Goal: Information Seeking & Learning: Learn about a topic

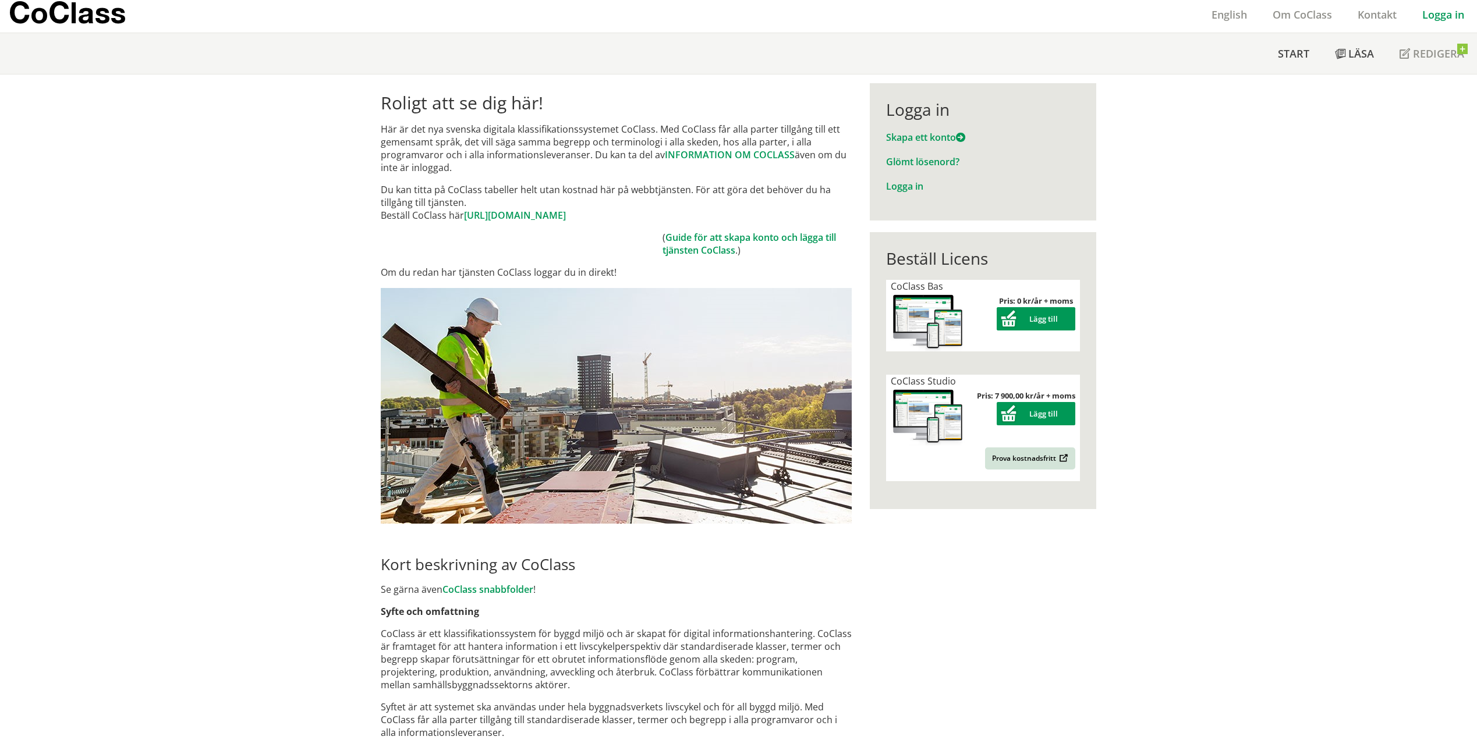
drag, startPoint x: 363, startPoint y: 271, endPoint x: 364, endPoint y: 317, distance: 46.0
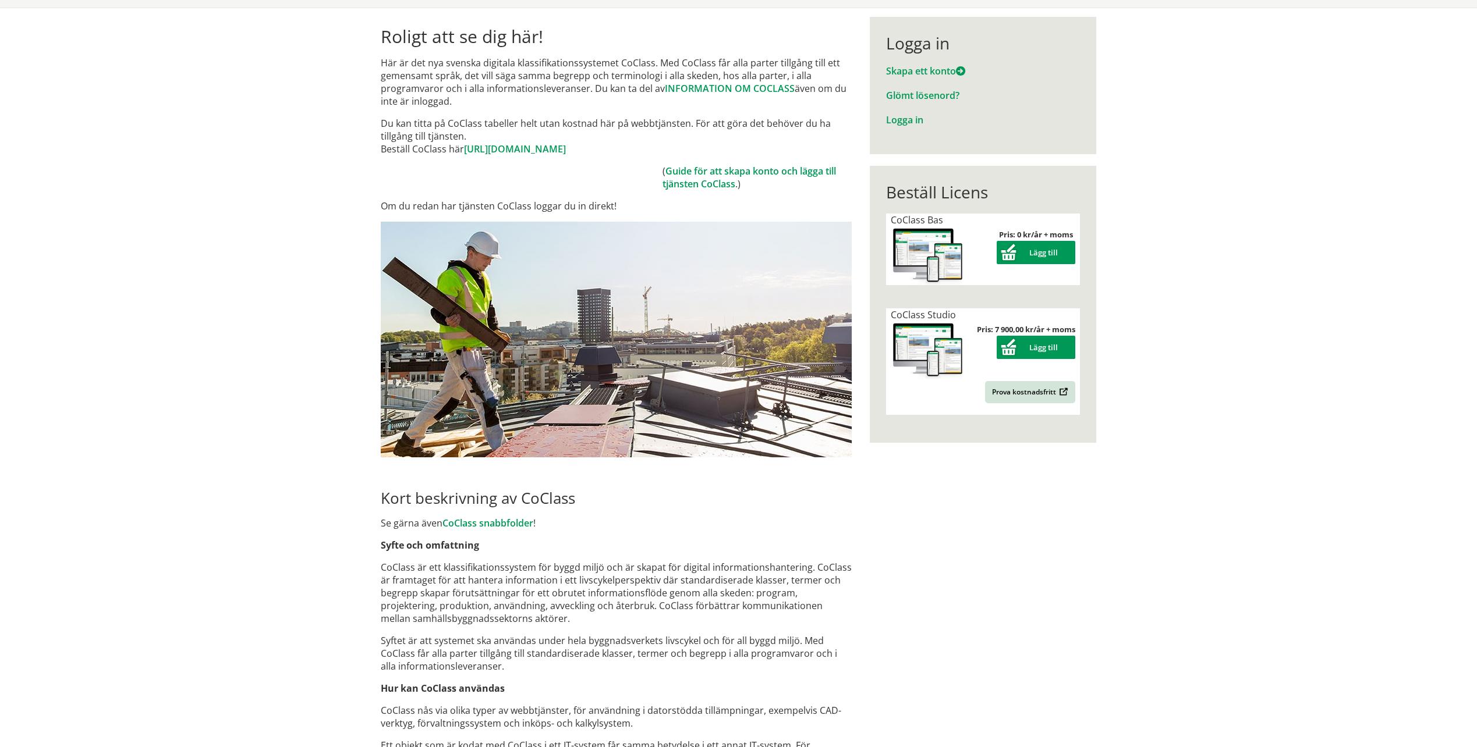
drag, startPoint x: 307, startPoint y: 297, endPoint x: 333, endPoint y: 318, distance: 33.5
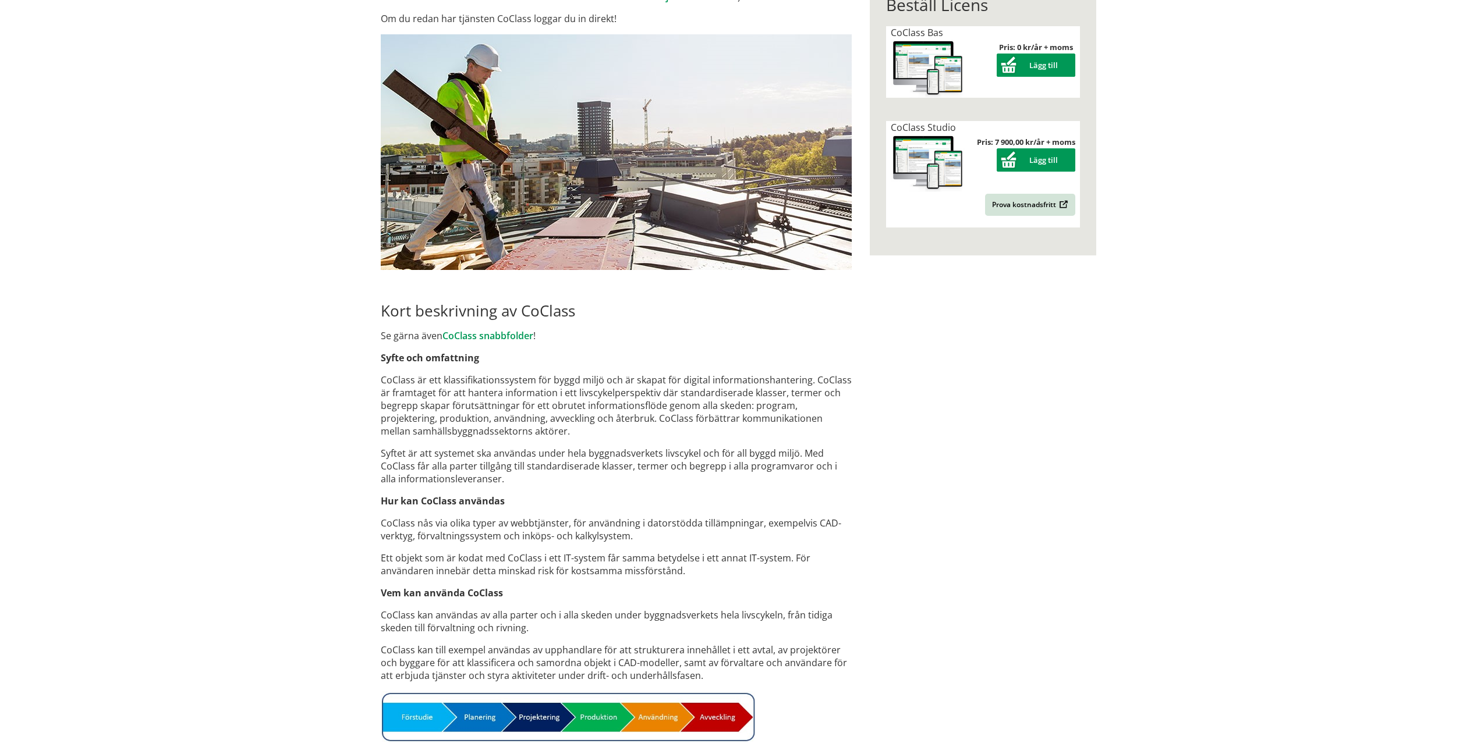
drag, startPoint x: 353, startPoint y: 337, endPoint x: 360, endPoint y: 340, distance: 7.6
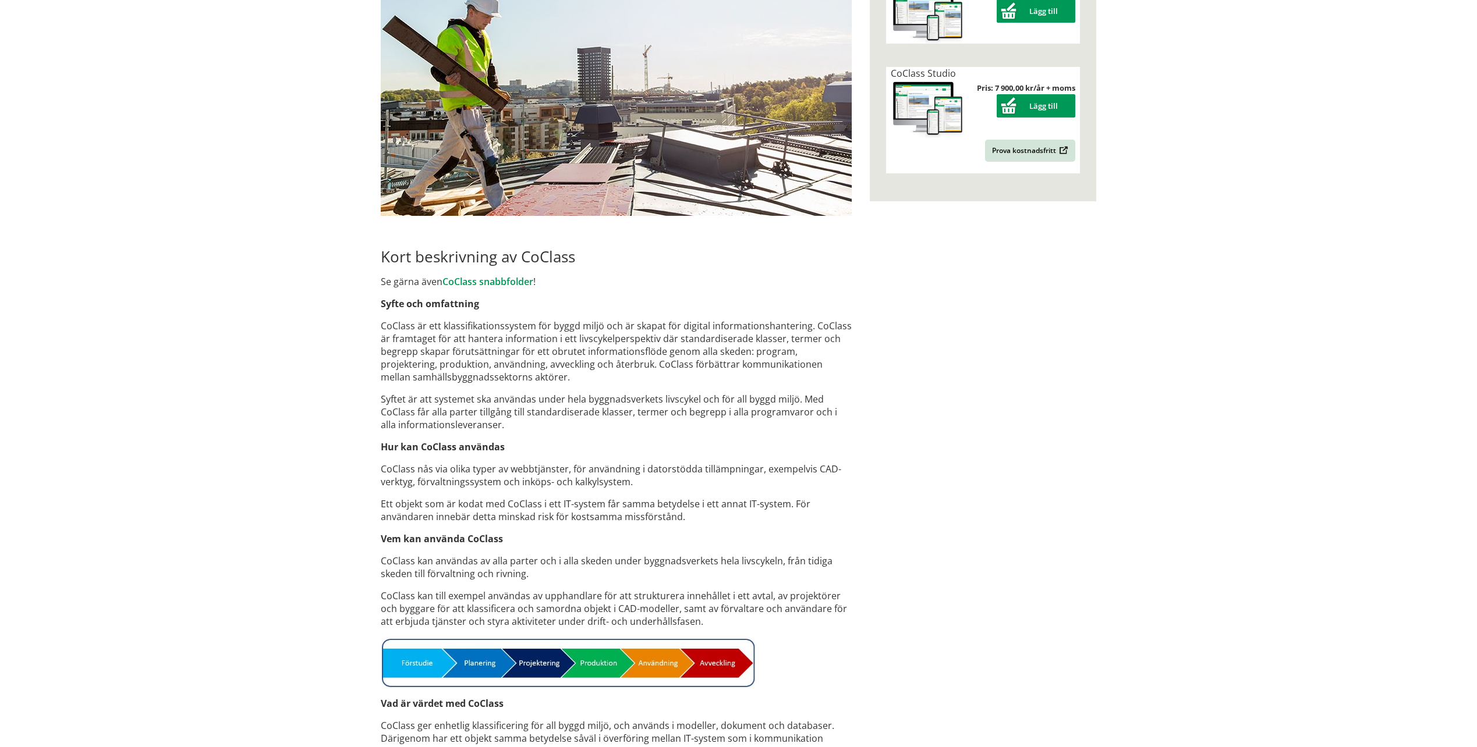
scroll to position [343, 0]
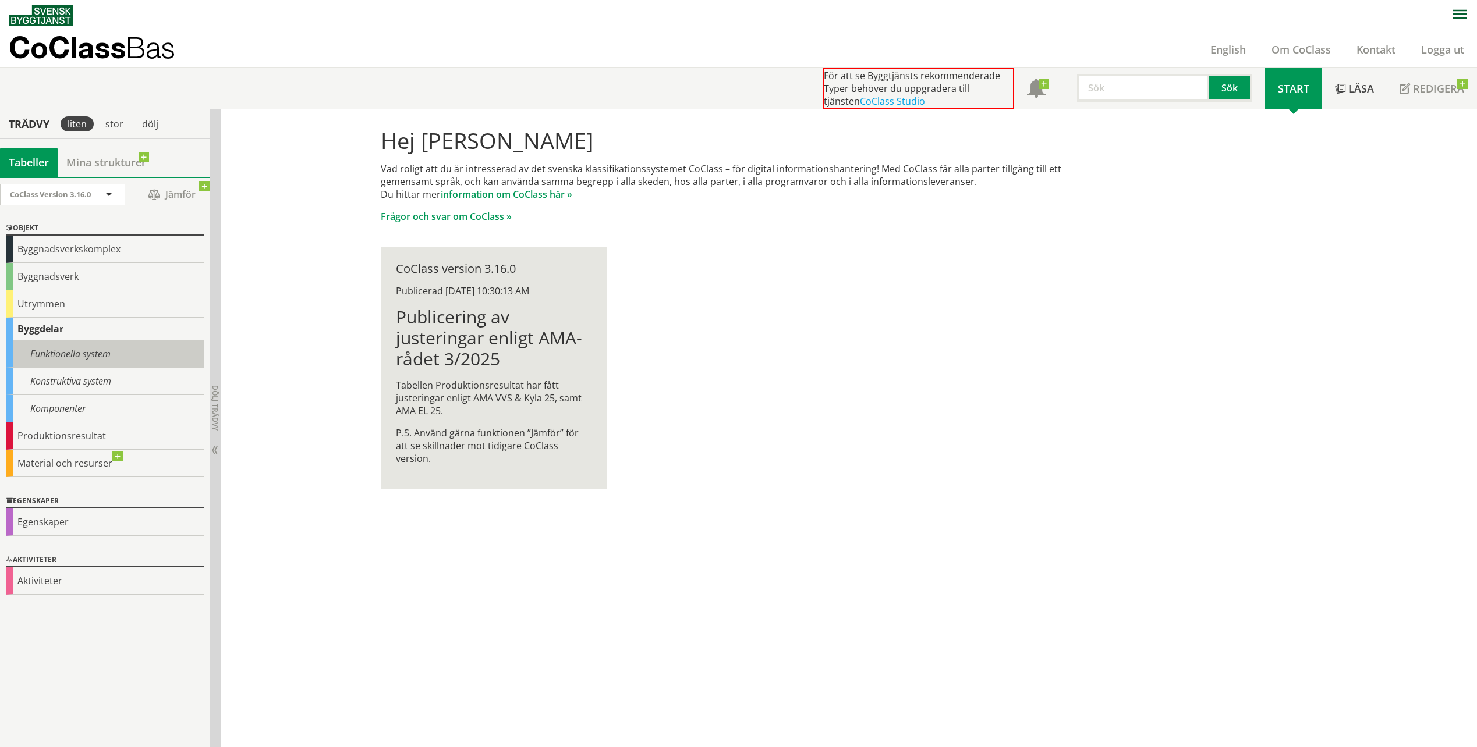
click at [94, 361] on div "Funktionella system" at bounding box center [105, 353] width 198 height 27
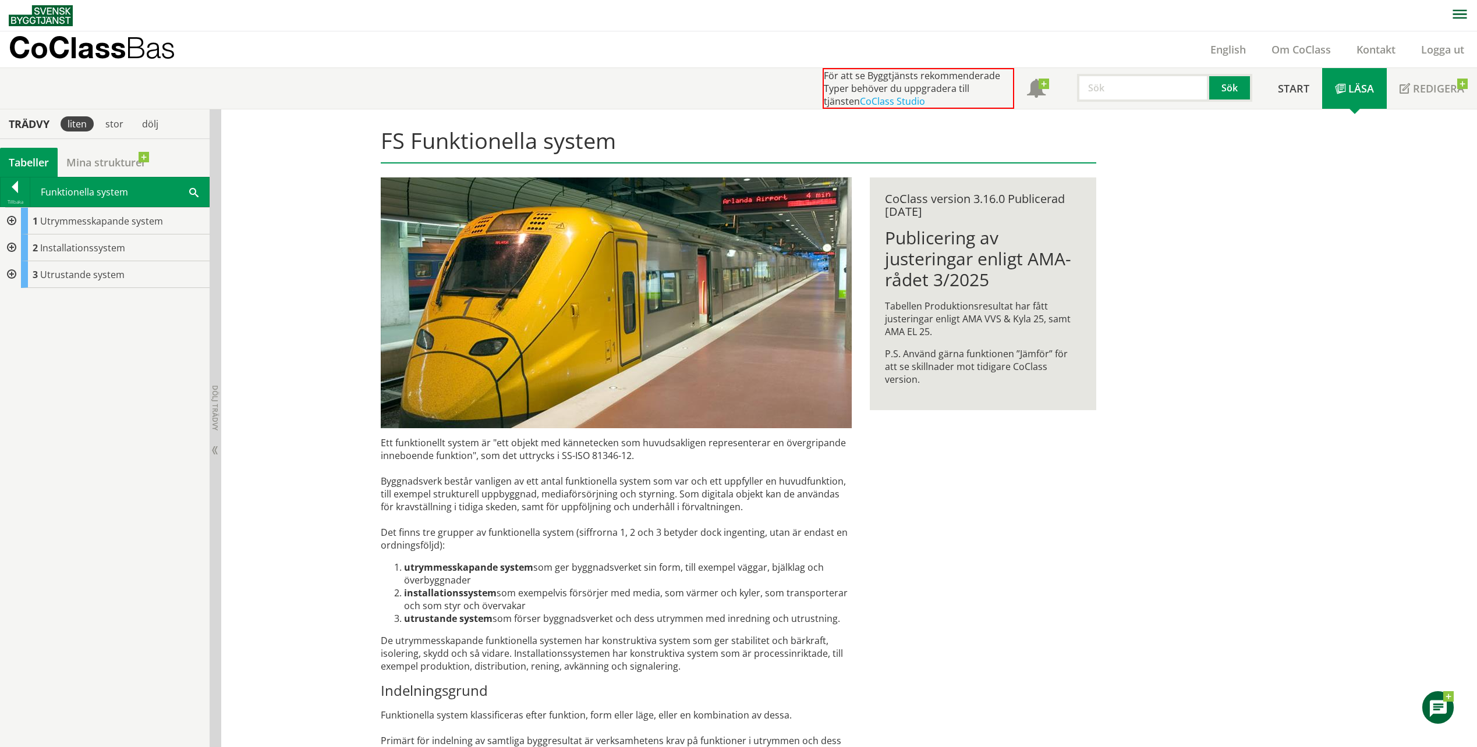
click at [10, 218] on div at bounding box center [10, 221] width 21 height 27
click at [7, 217] on div at bounding box center [10, 221] width 21 height 27
click at [20, 186] on div at bounding box center [15, 189] width 29 height 16
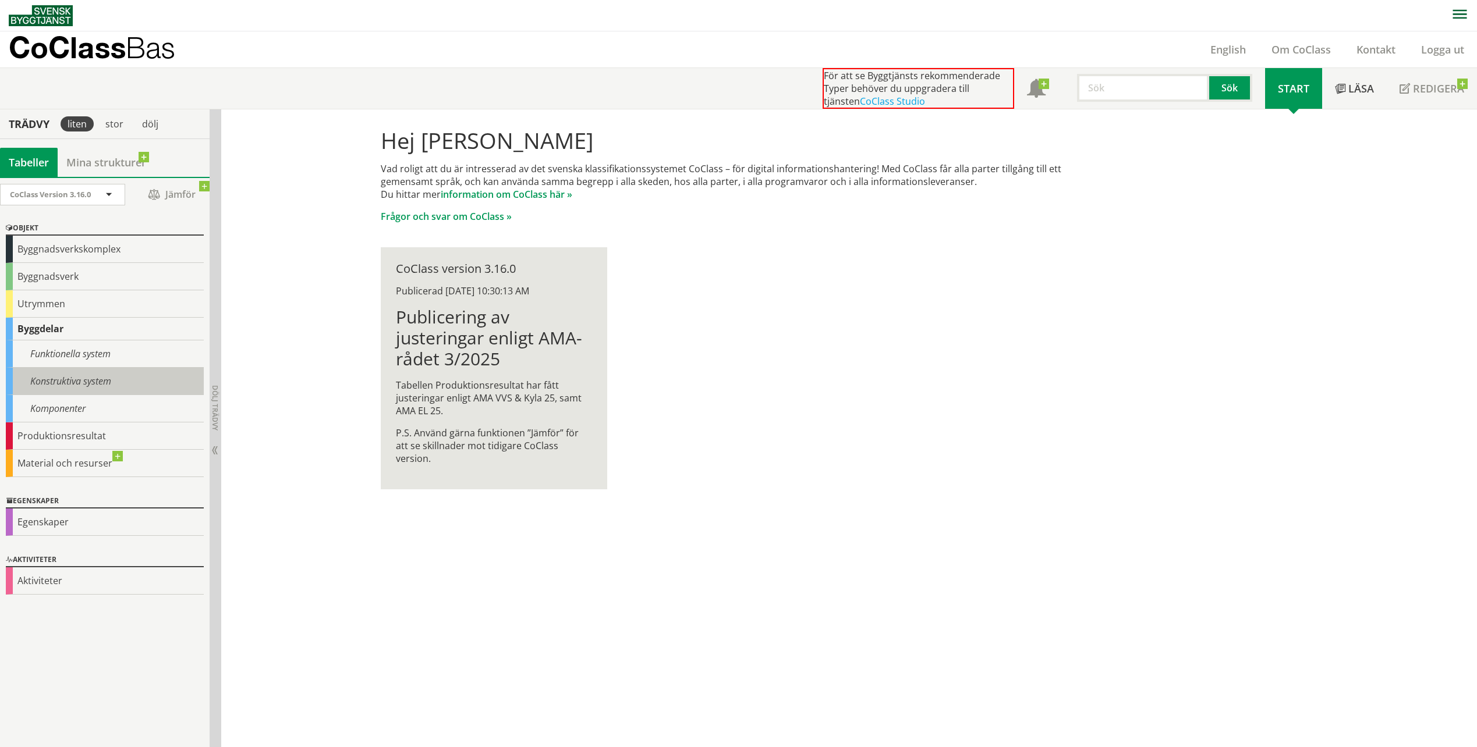
click at [58, 385] on div "Konstruktiva system" at bounding box center [105, 381] width 198 height 27
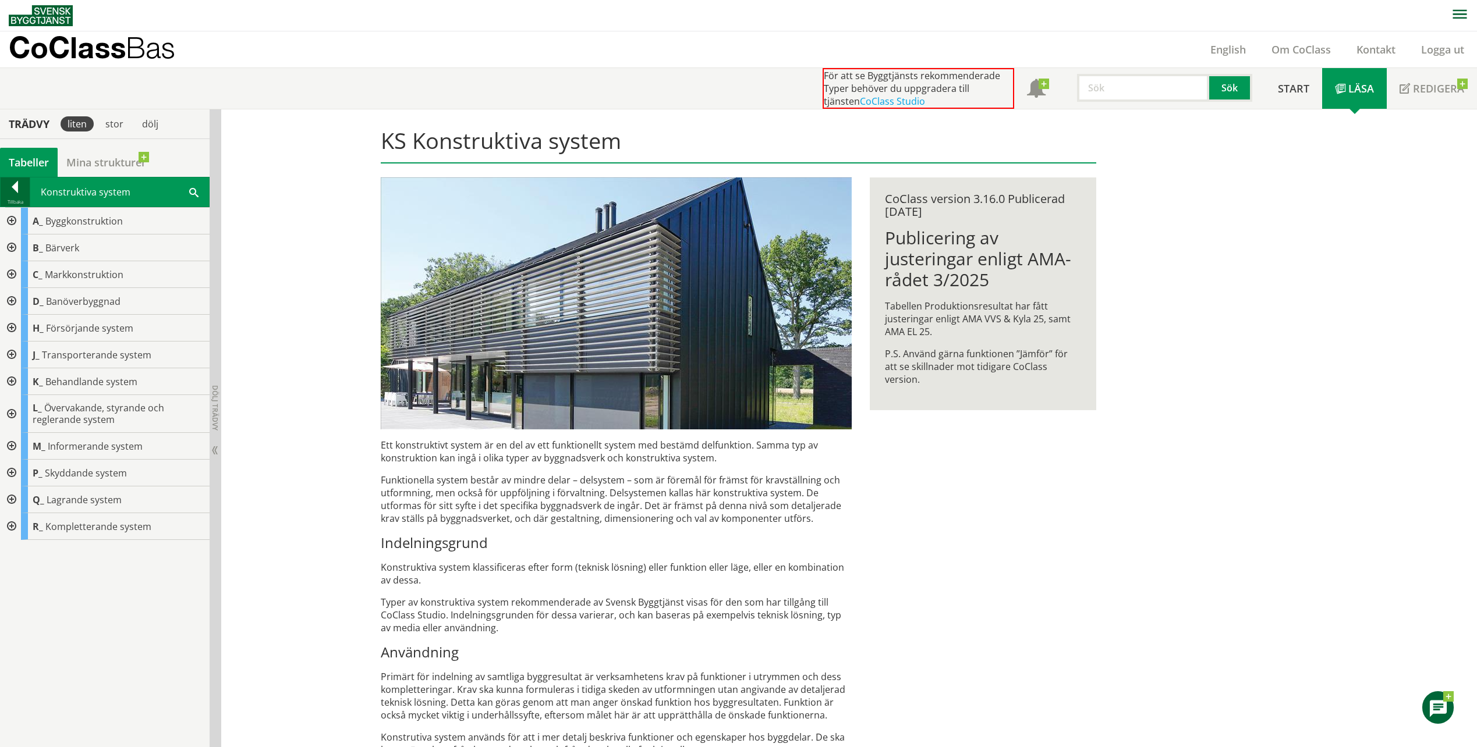
click at [8, 195] on div at bounding box center [15, 189] width 29 height 16
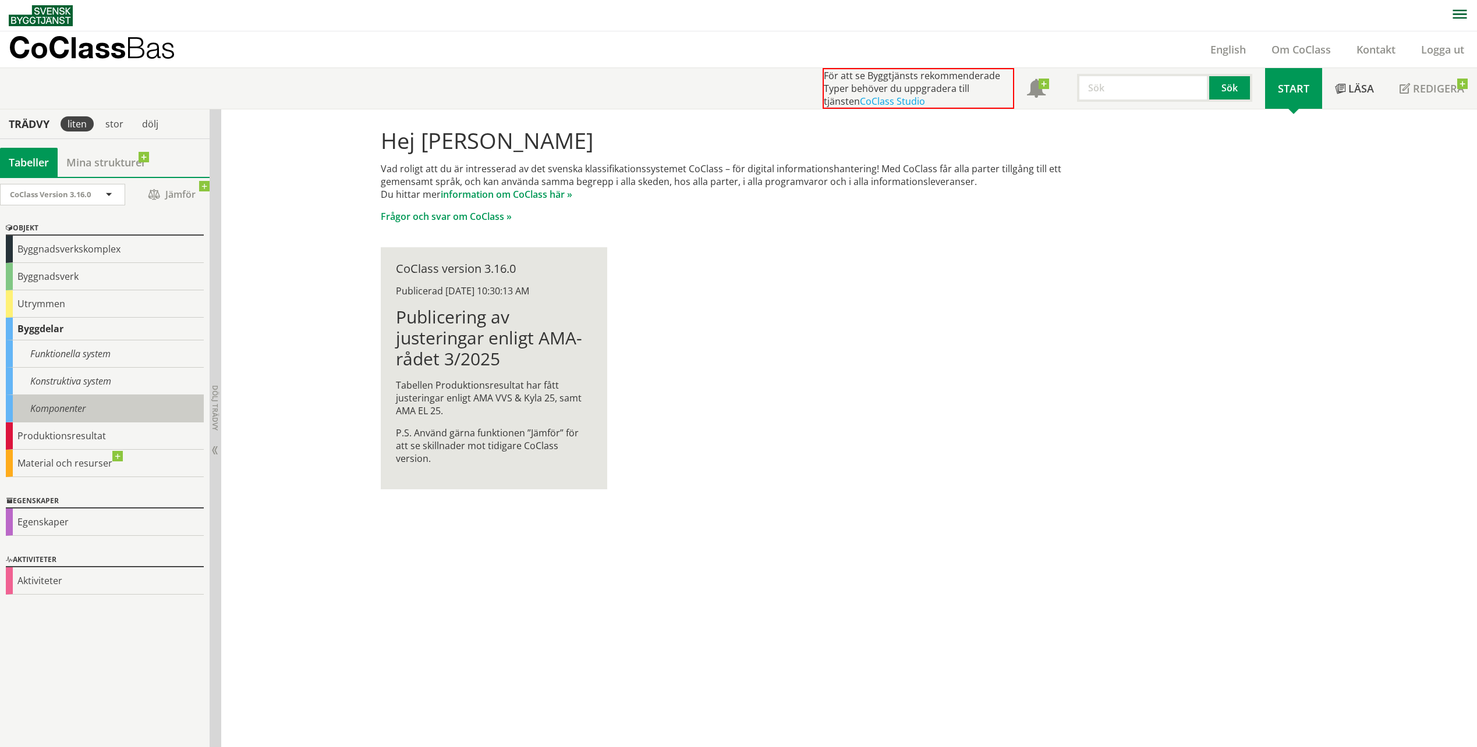
click at [84, 417] on div "Komponenter" at bounding box center [105, 408] width 198 height 27
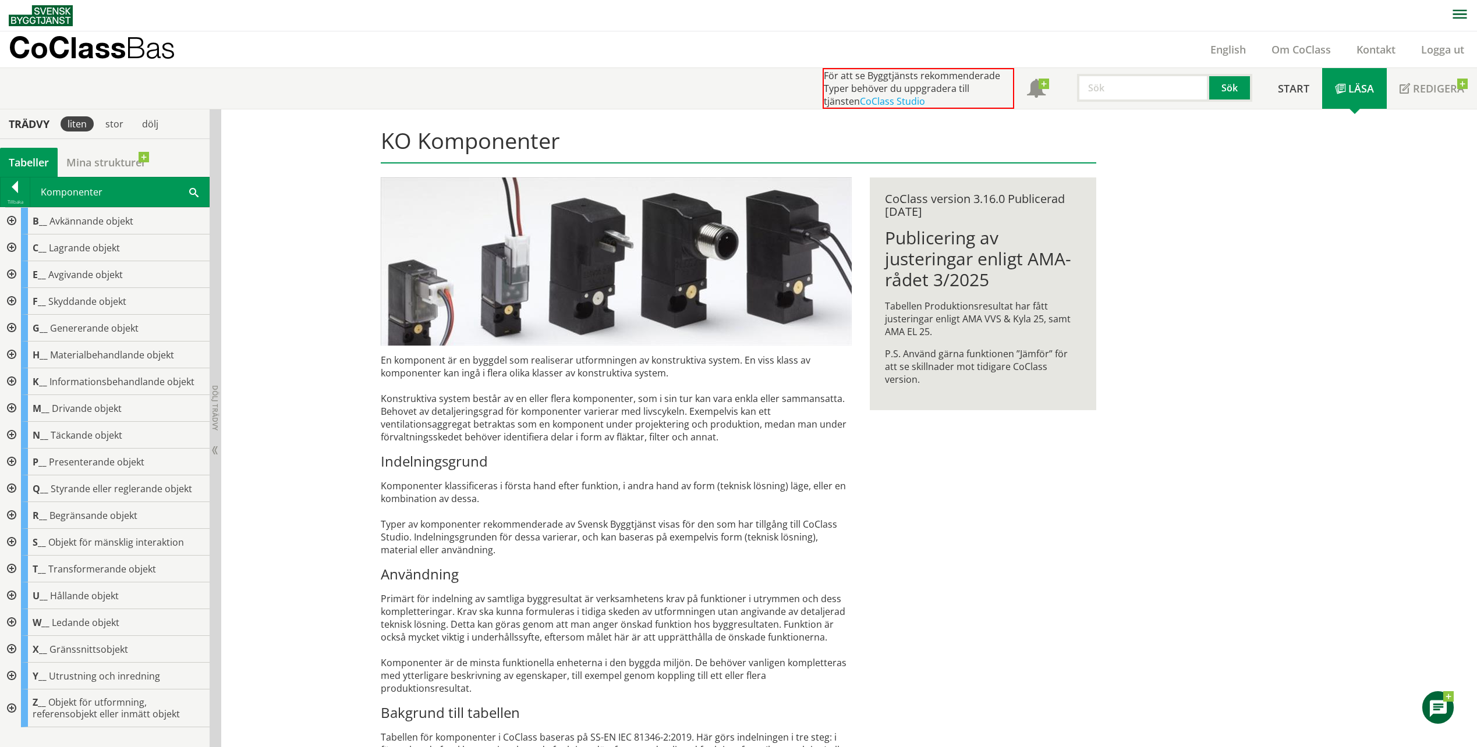
click at [15, 302] on div at bounding box center [10, 301] width 21 height 27
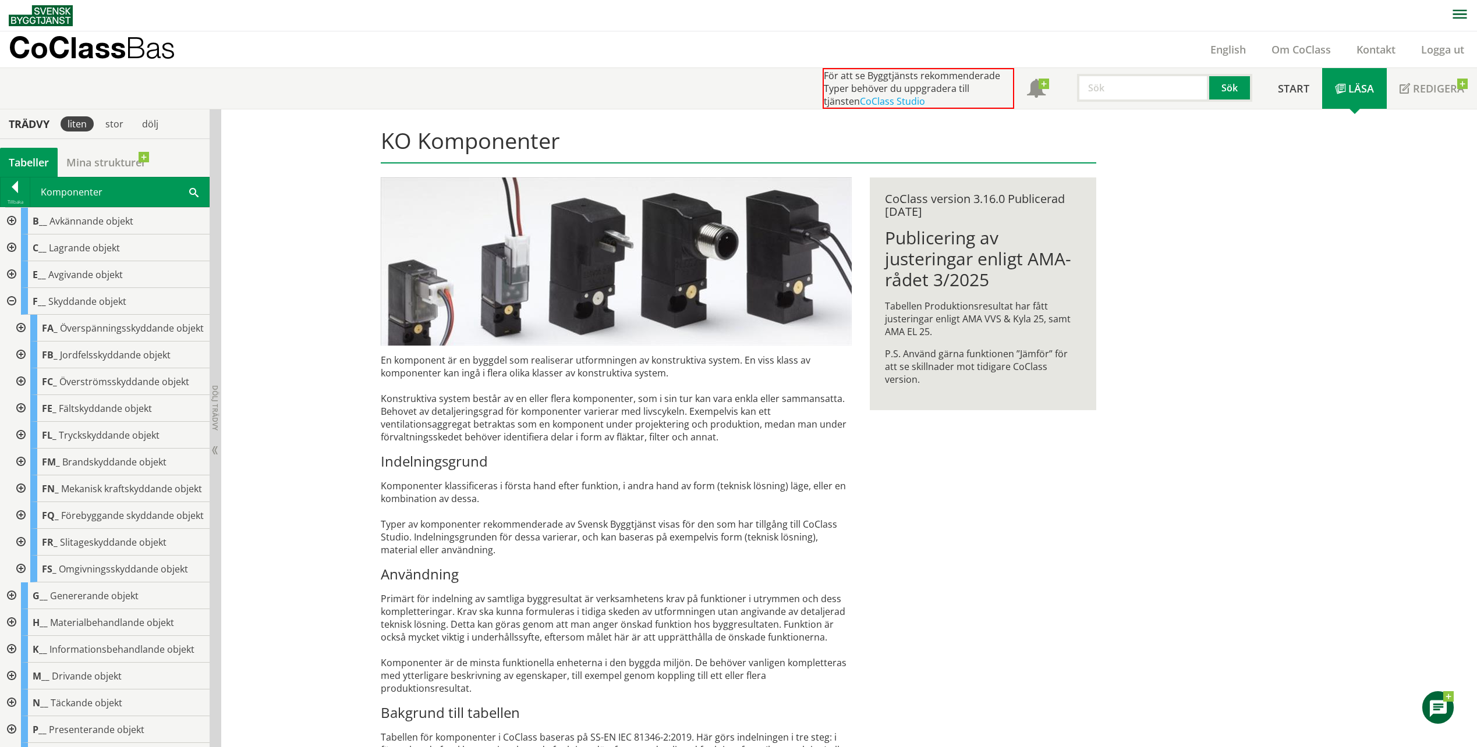
click at [15, 302] on div at bounding box center [10, 301] width 21 height 27
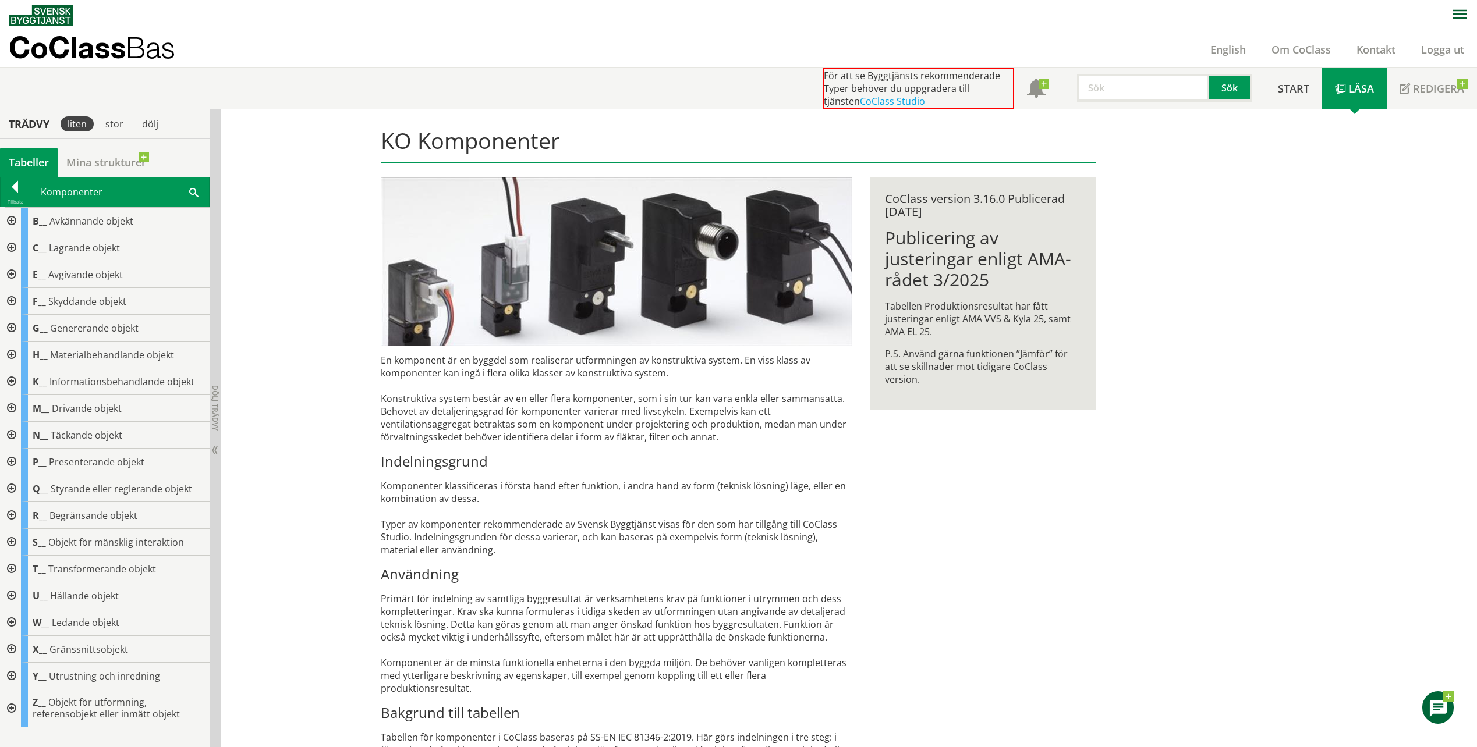
click at [11, 711] on div at bounding box center [10, 709] width 21 height 38
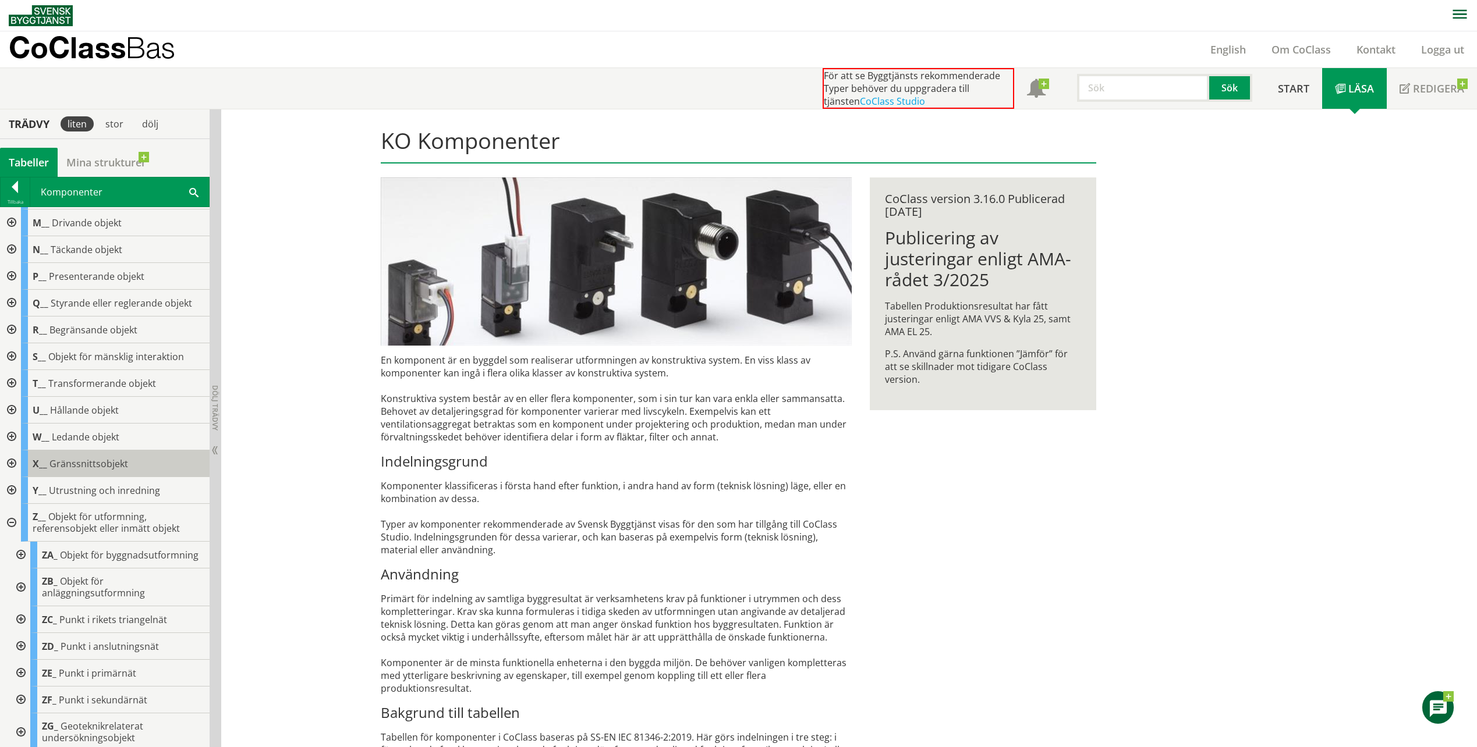
scroll to position [214, 0]
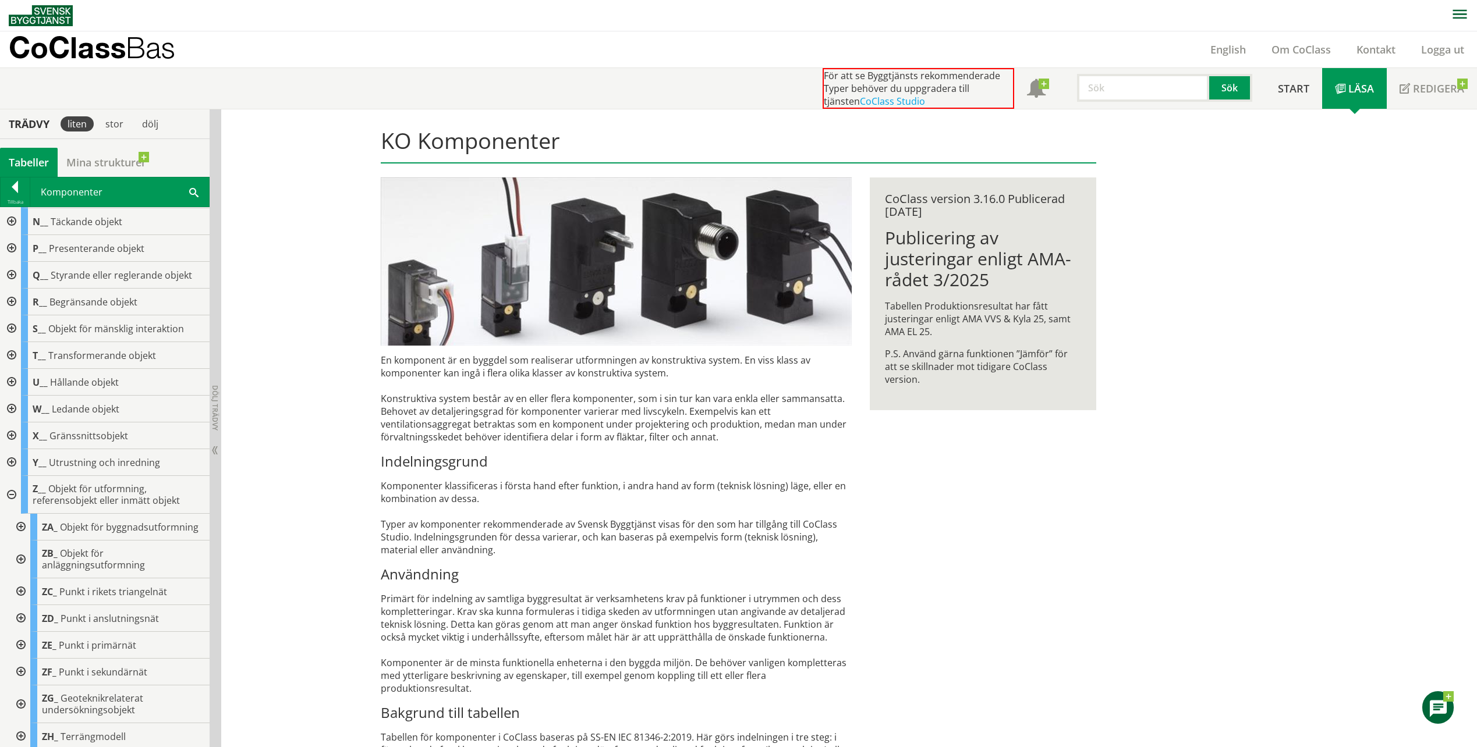
click at [17, 537] on div at bounding box center [19, 527] width 21 height 27
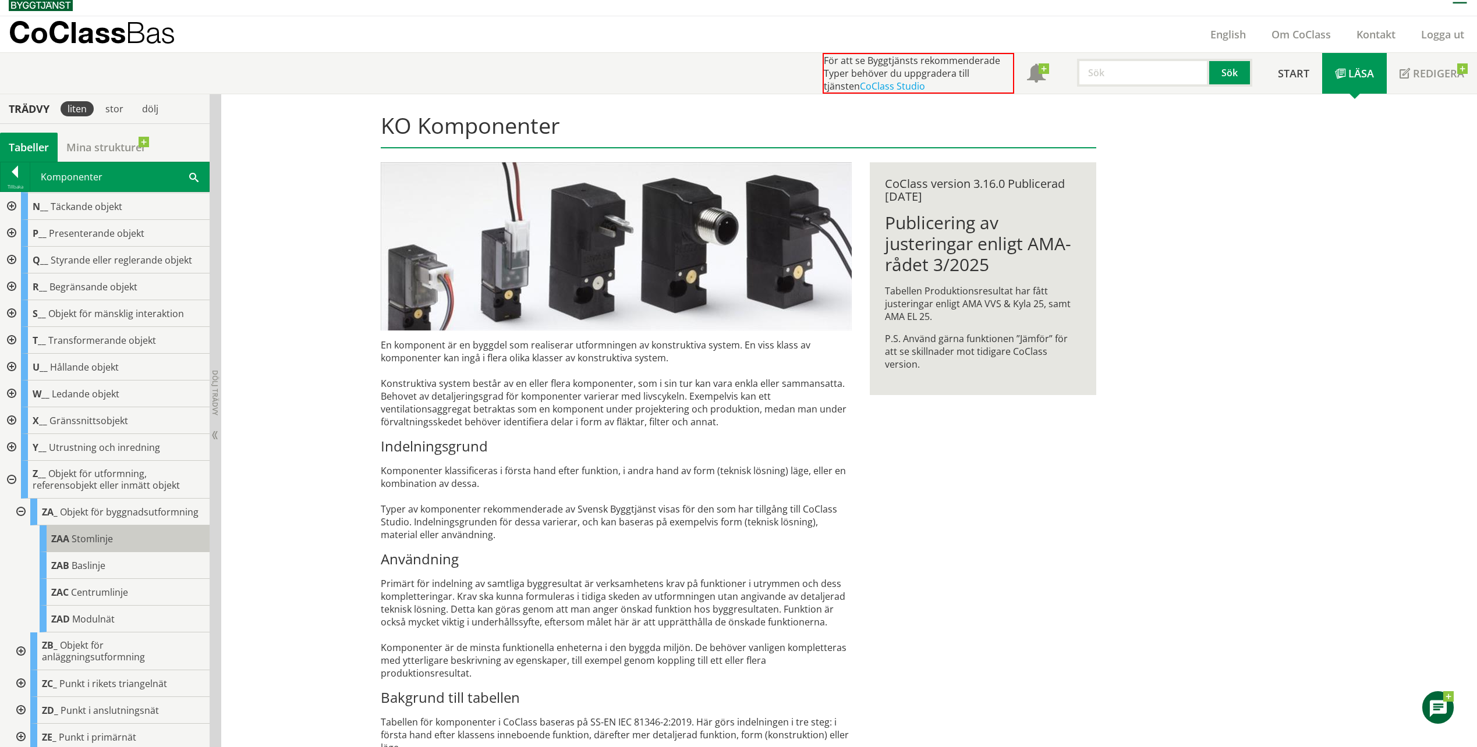
scroll to position [19, 0]
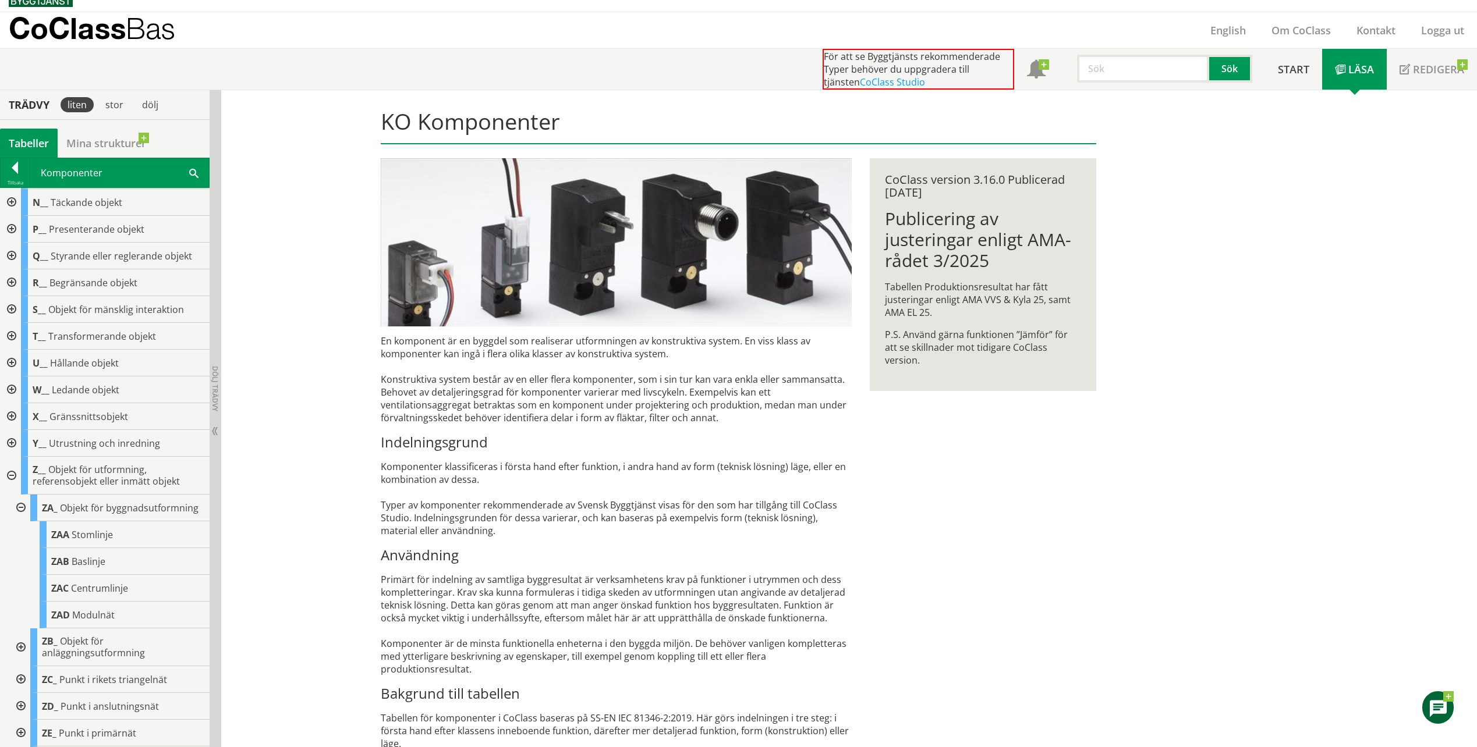
click at [22, 508] on div at bounding box center [19, 508] width 21 height 27
click at [10, 474] on div at bounding box center [10, 476] width 21 height 38
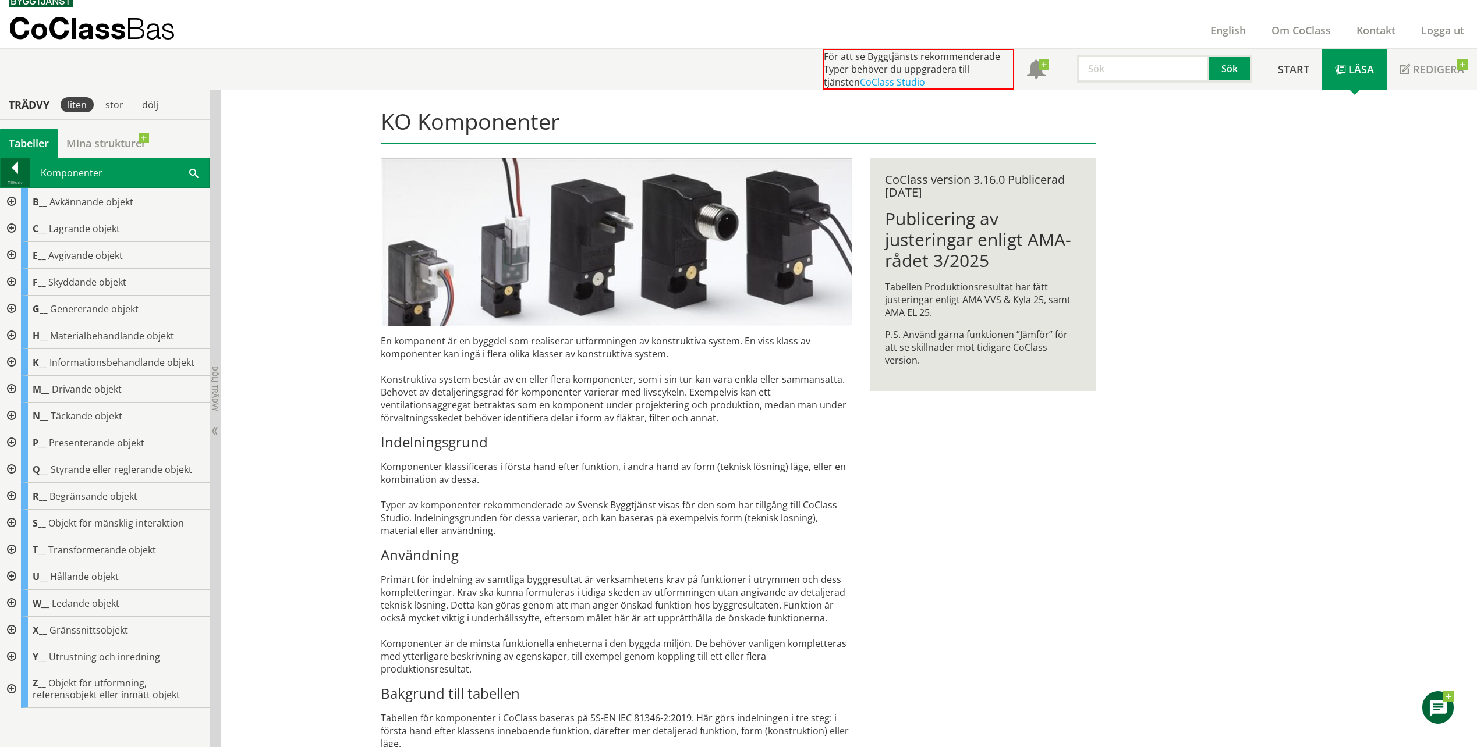
click at [12, 162] on div at bounding box center [15, 170] width 29 height 16
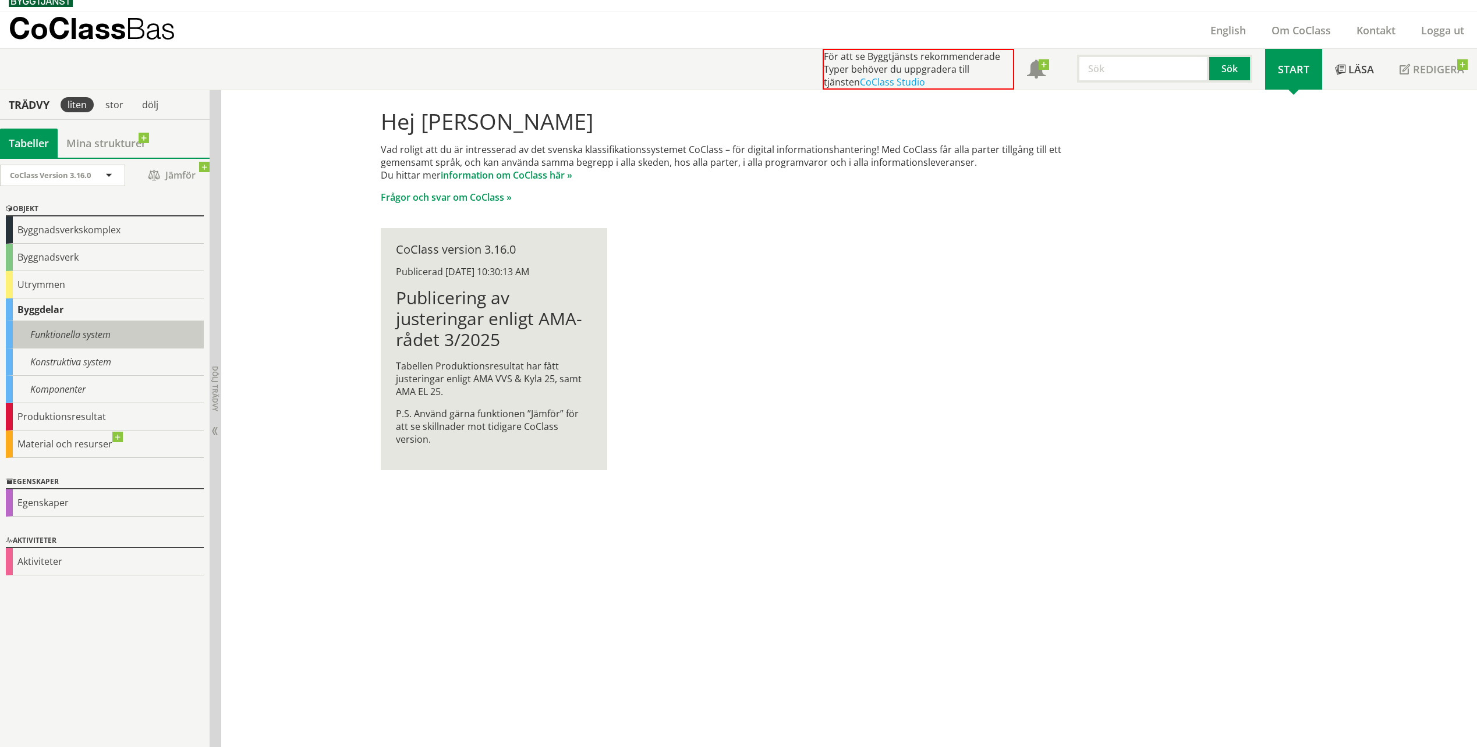
click at [70, 339] on div "Funktionella system" at bounding box center [105, 334] width 198 height 27
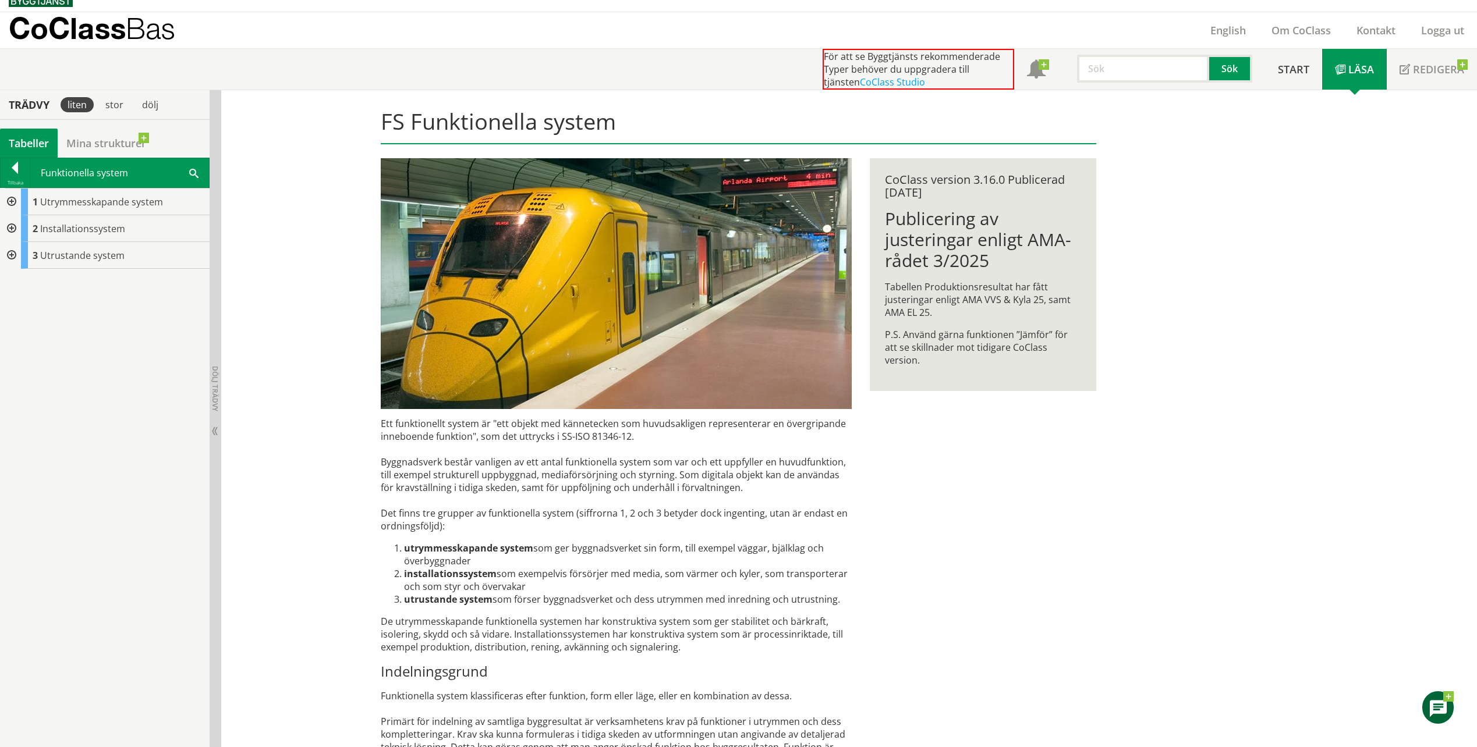
click at [14, 202] on div at bounding box center [10, 202] width 21 height 27
click at [22, 253] on div at bounding box center [19, 255] width 21 height 27
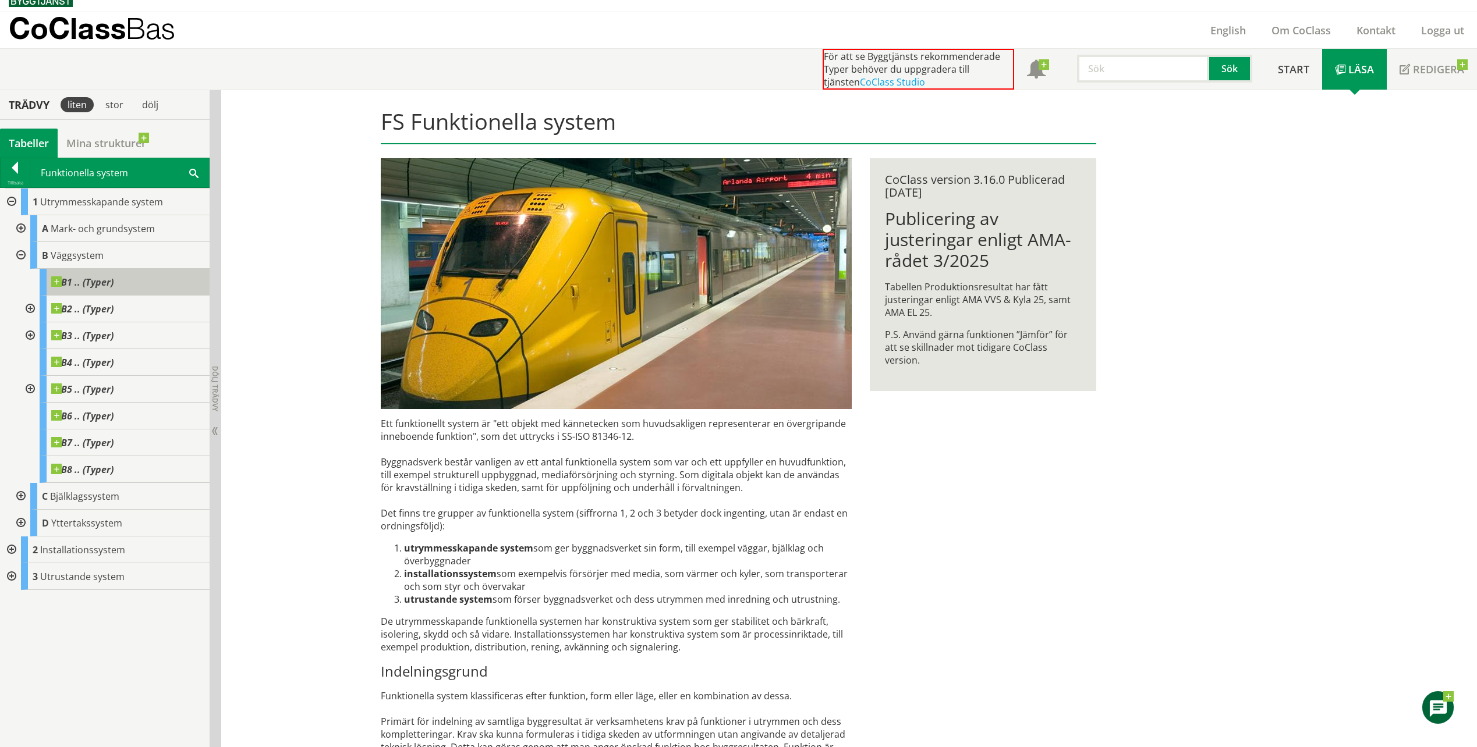
click at [62, 282] on span "B1 .. (Typer)" at bounding box center [82, 282] width 62 height 12
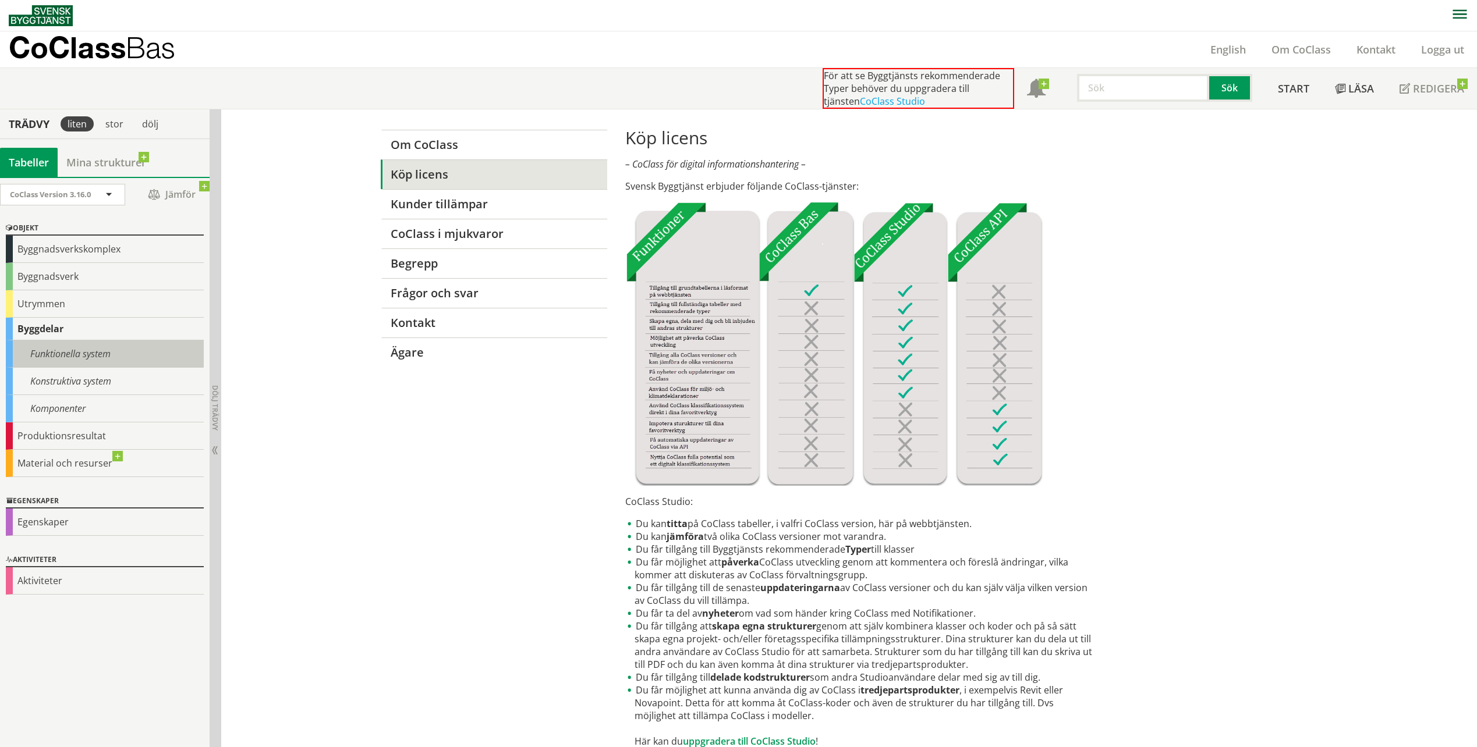
click at [103, 345] on div "Funktionella system" at bounding box center [105, 353] width 198 height 27
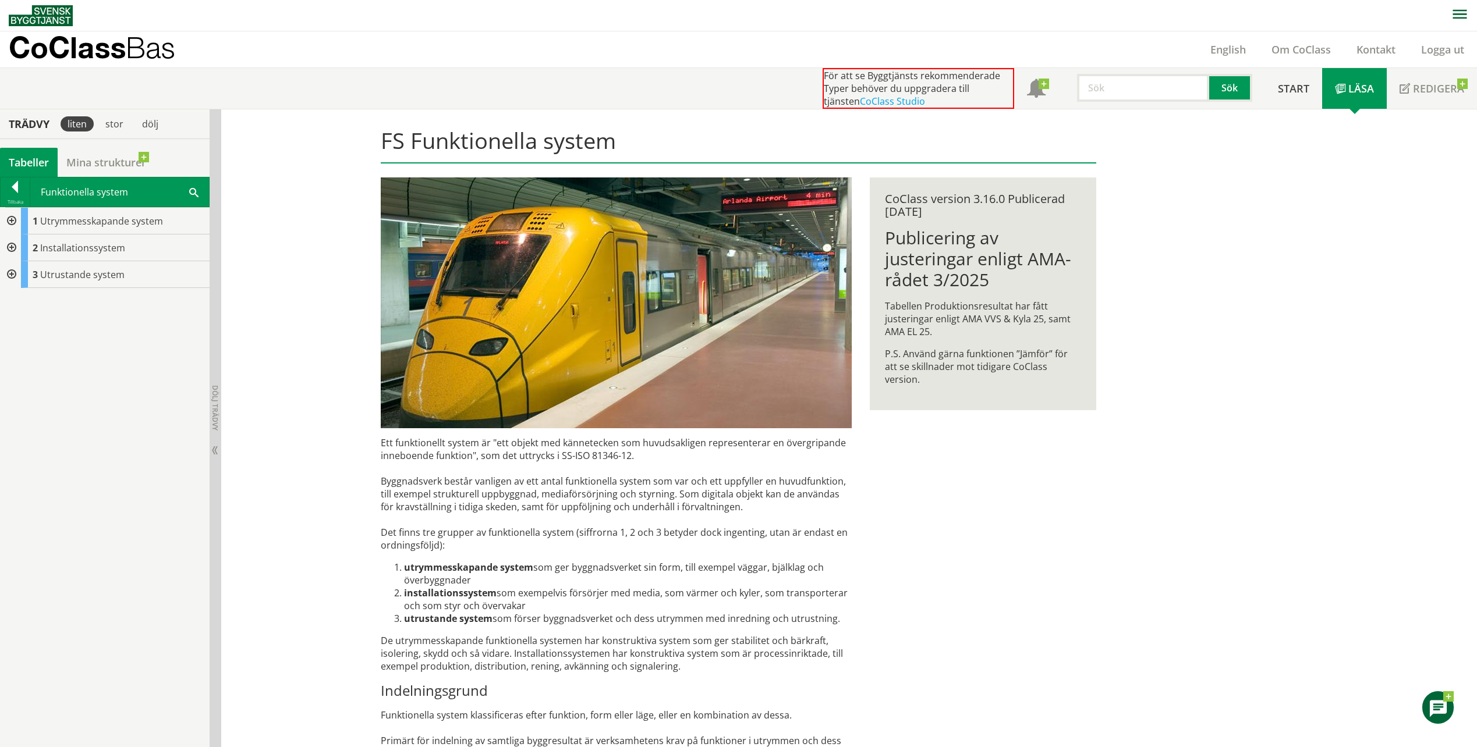
click at [9, 229] on div at bounding box center [10, 221] width 21 height 27
click at [23, 273] on div at bounding box center [19, 274] width 21 height 27
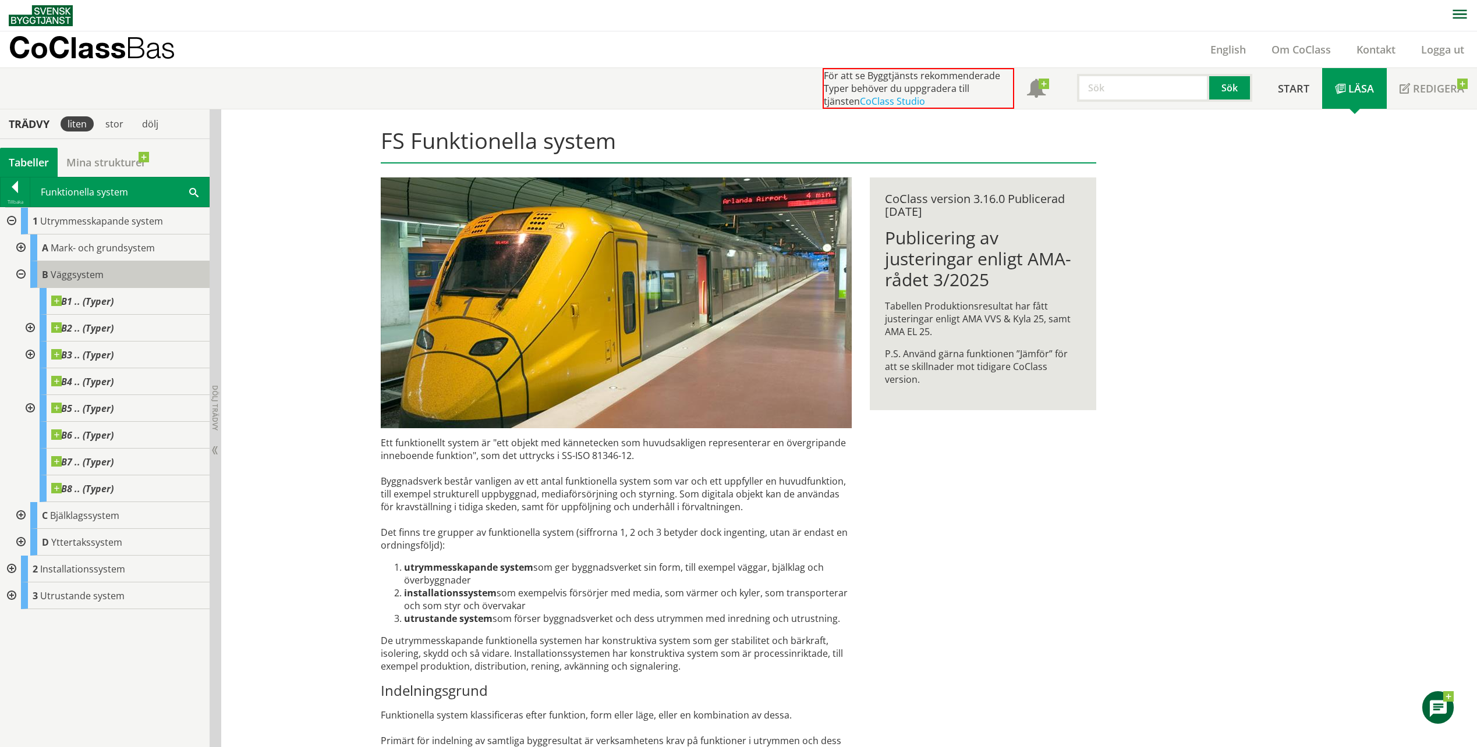
click at [52, 271] on span "Väggsystem" at bounding box center [77, 274] width 53 height 13
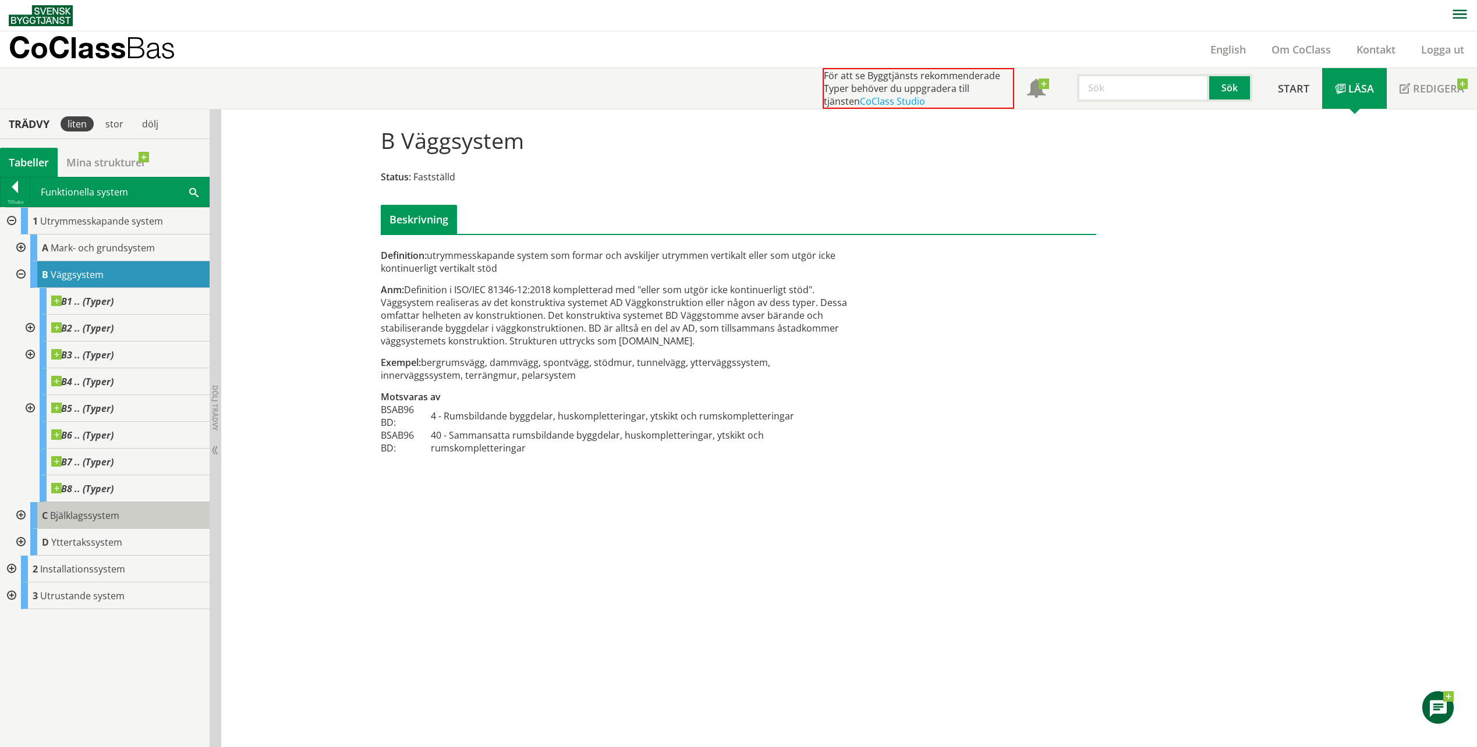
click at [76, 512] on span "Bjälklagssystem" at bounding box center [84, 515] width 69 height 13
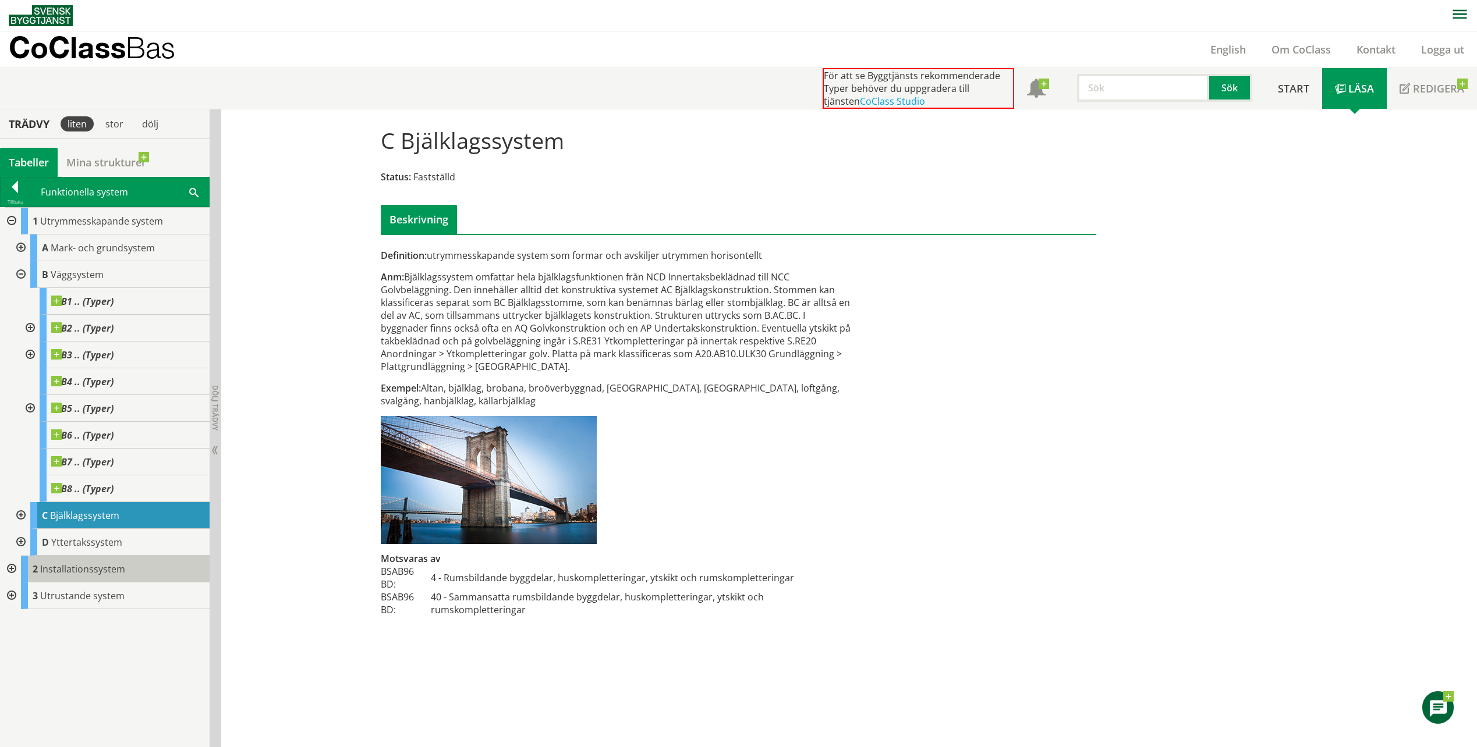
click at [89, 573] on span "Installationssystem" at bounding box center [82, 569] width 85 height 13
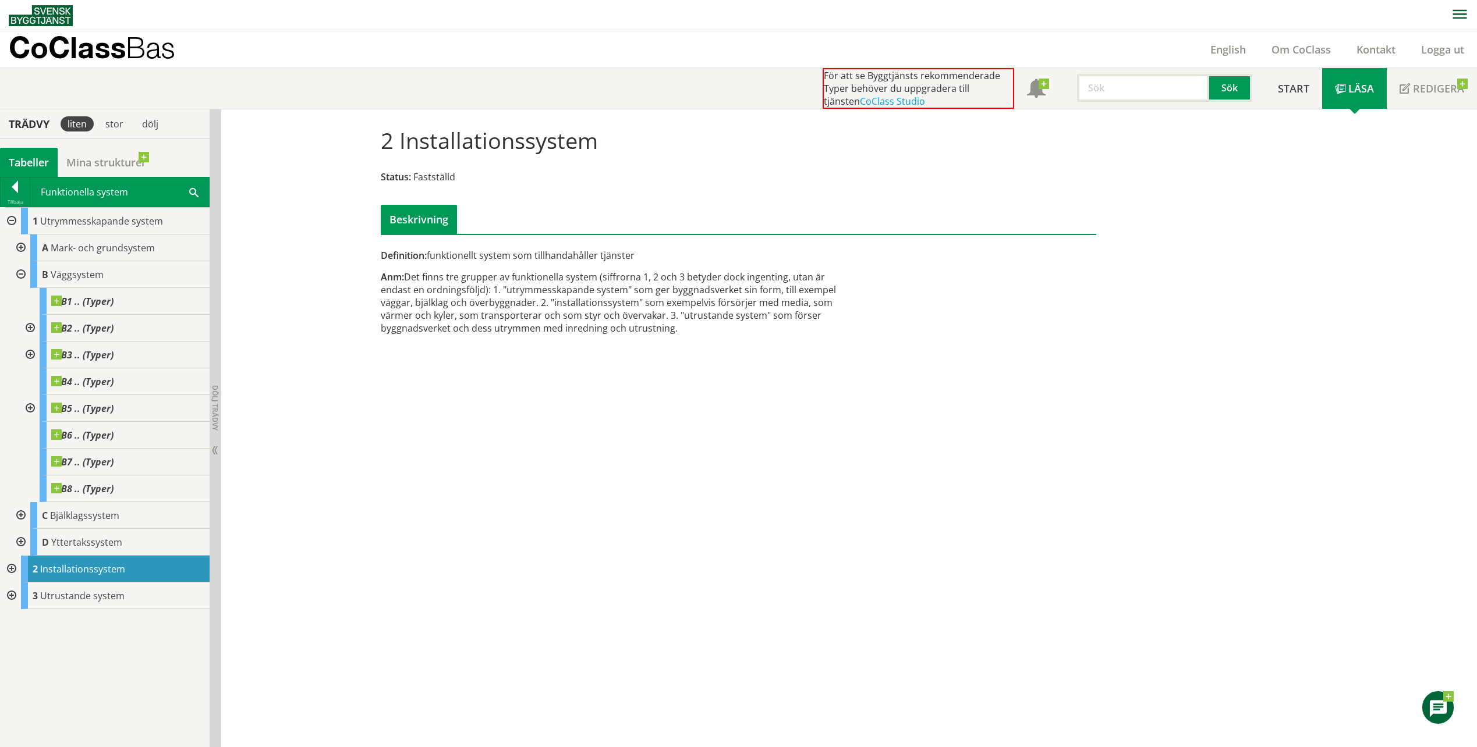
click at [8, 563] on div at bounding box center [10, 569] width 21 height 27
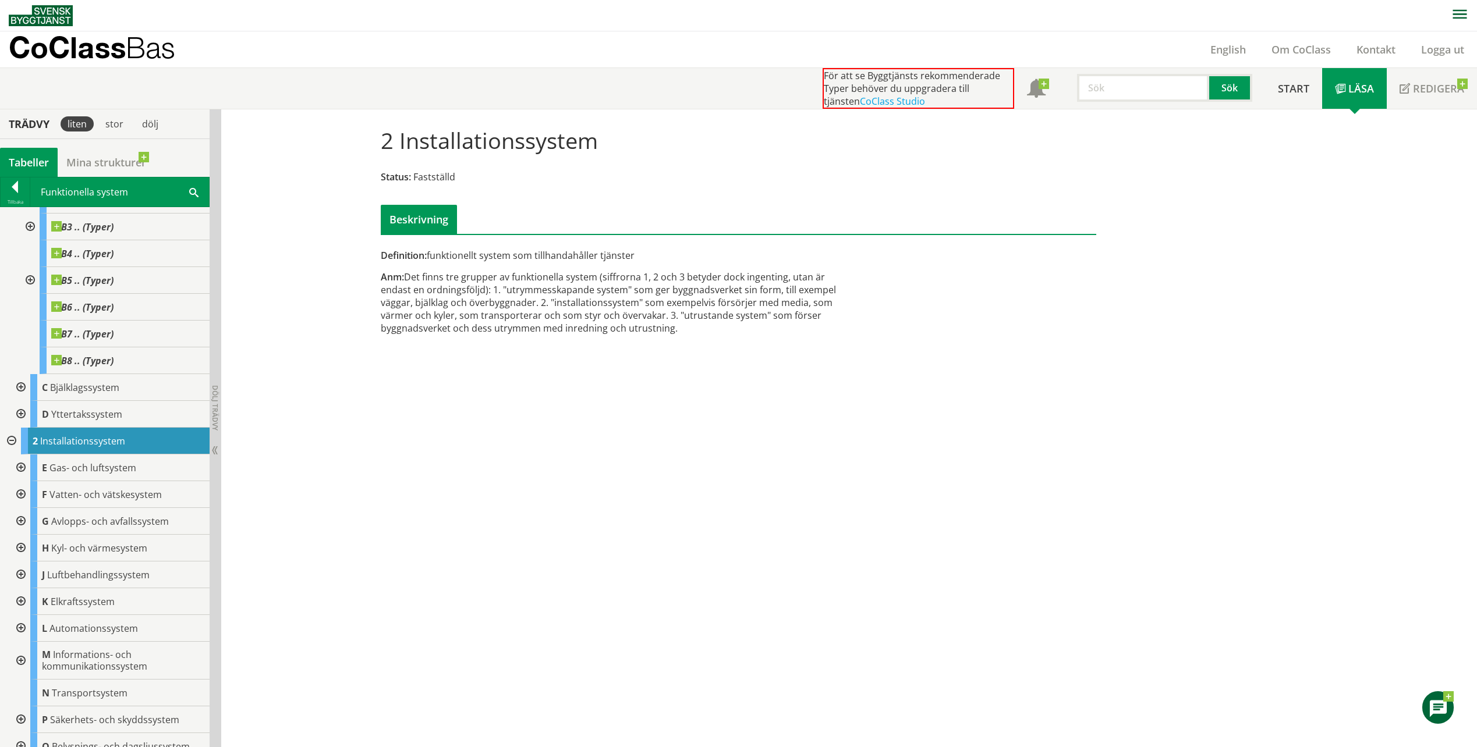
scroll to position [194, 0]
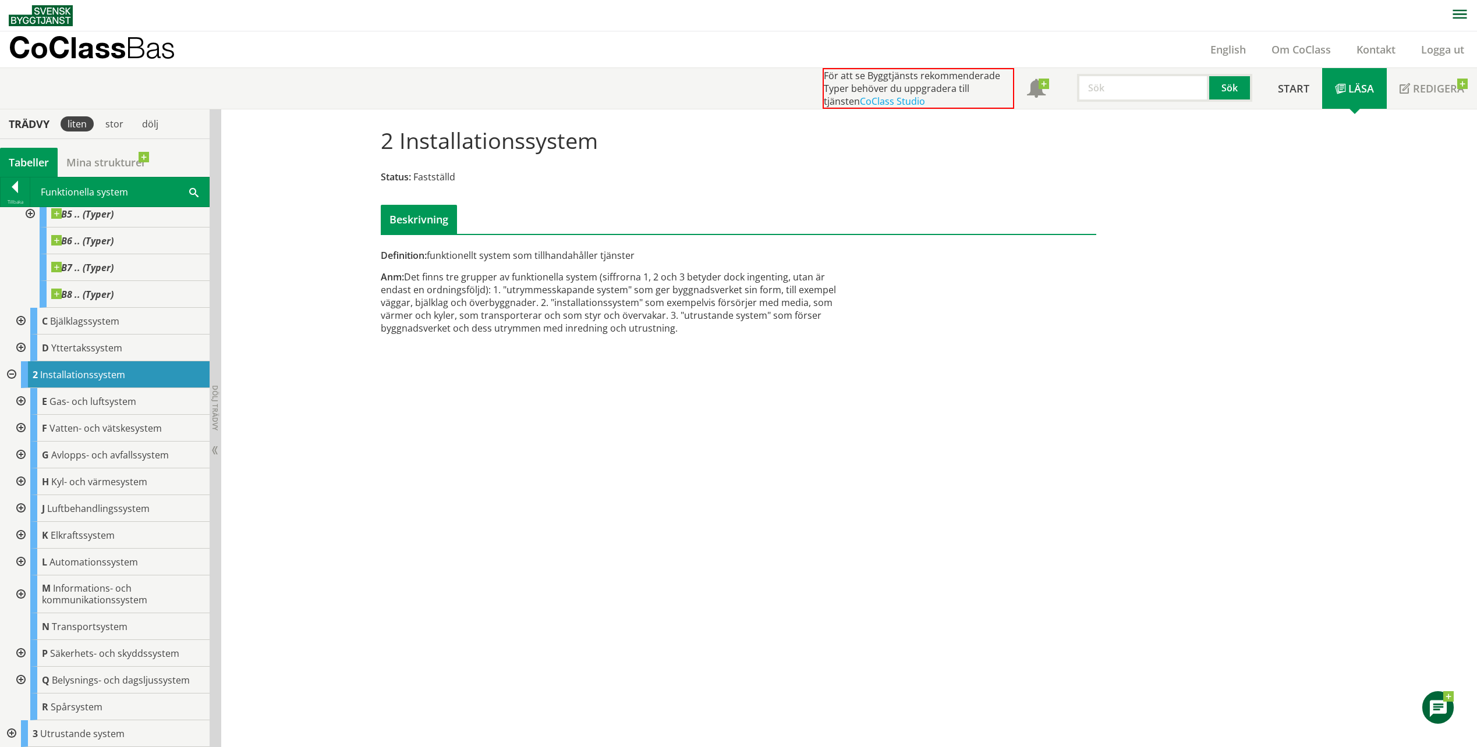
click at [22, 560] on div at bounding box center [19, 562] width 21 height 27
click at [55, 552] on div "L Automationssystem" at bounding box center [119, 562] width 179 height 27
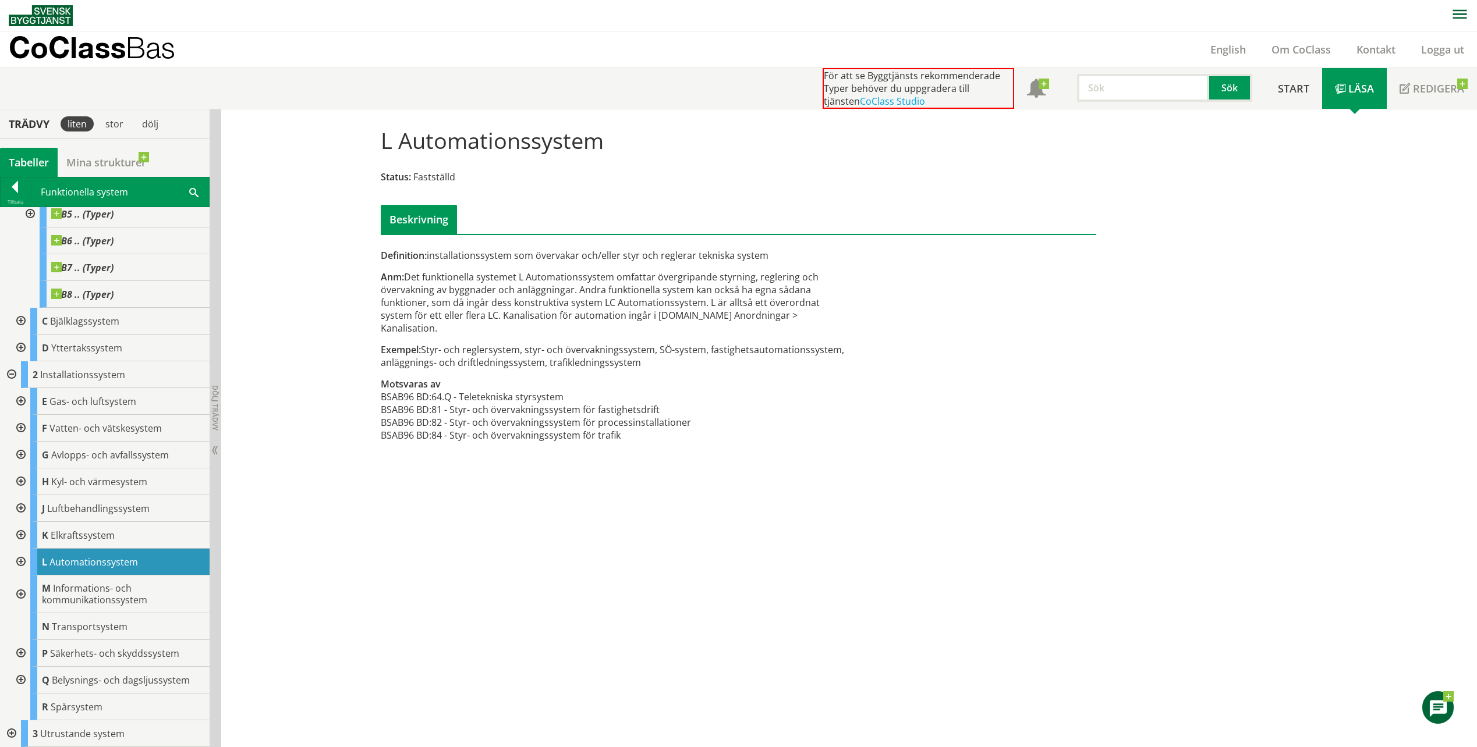
click at [7, 374] on div at bounding box center [10, 374] width 21 height 27
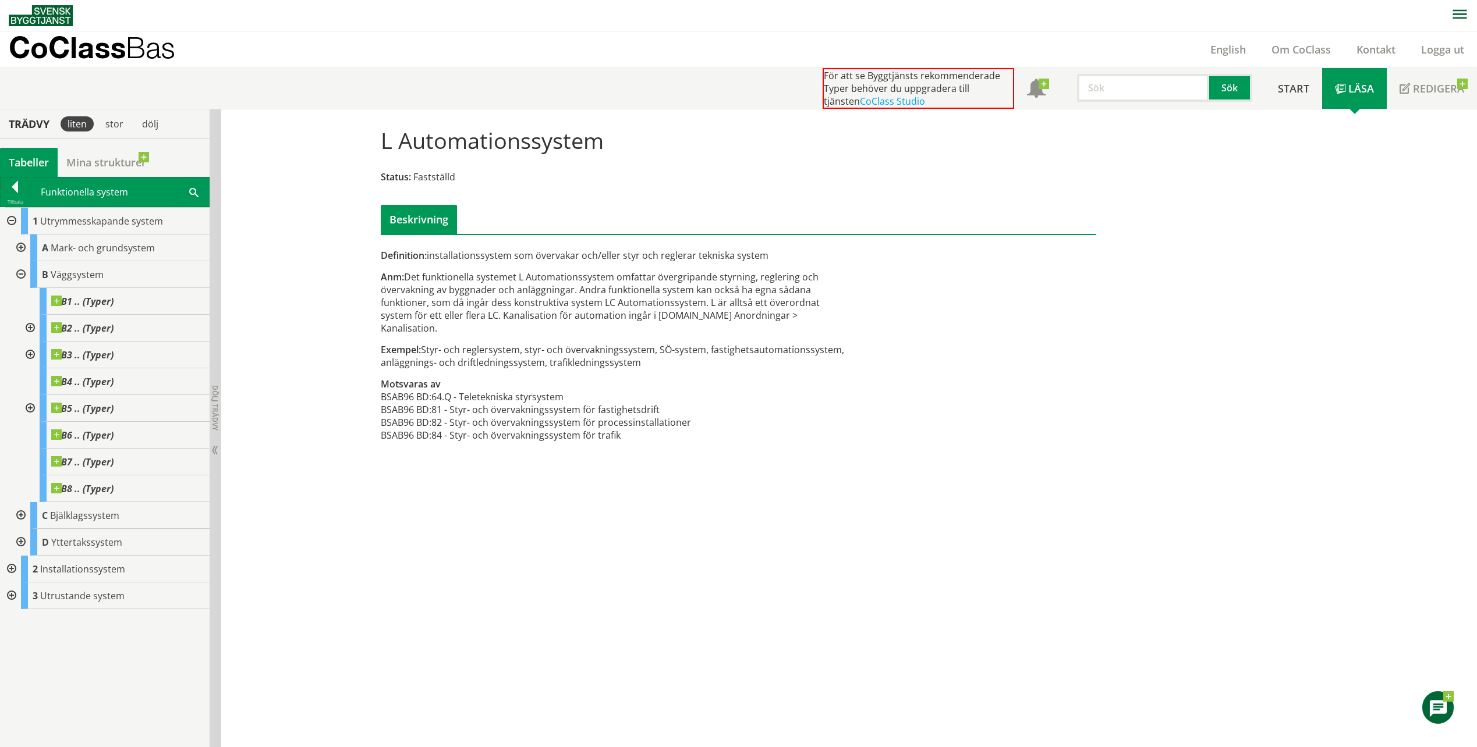
click at [24, 541] on div at bounding box center [19, 542] width 21 height 27
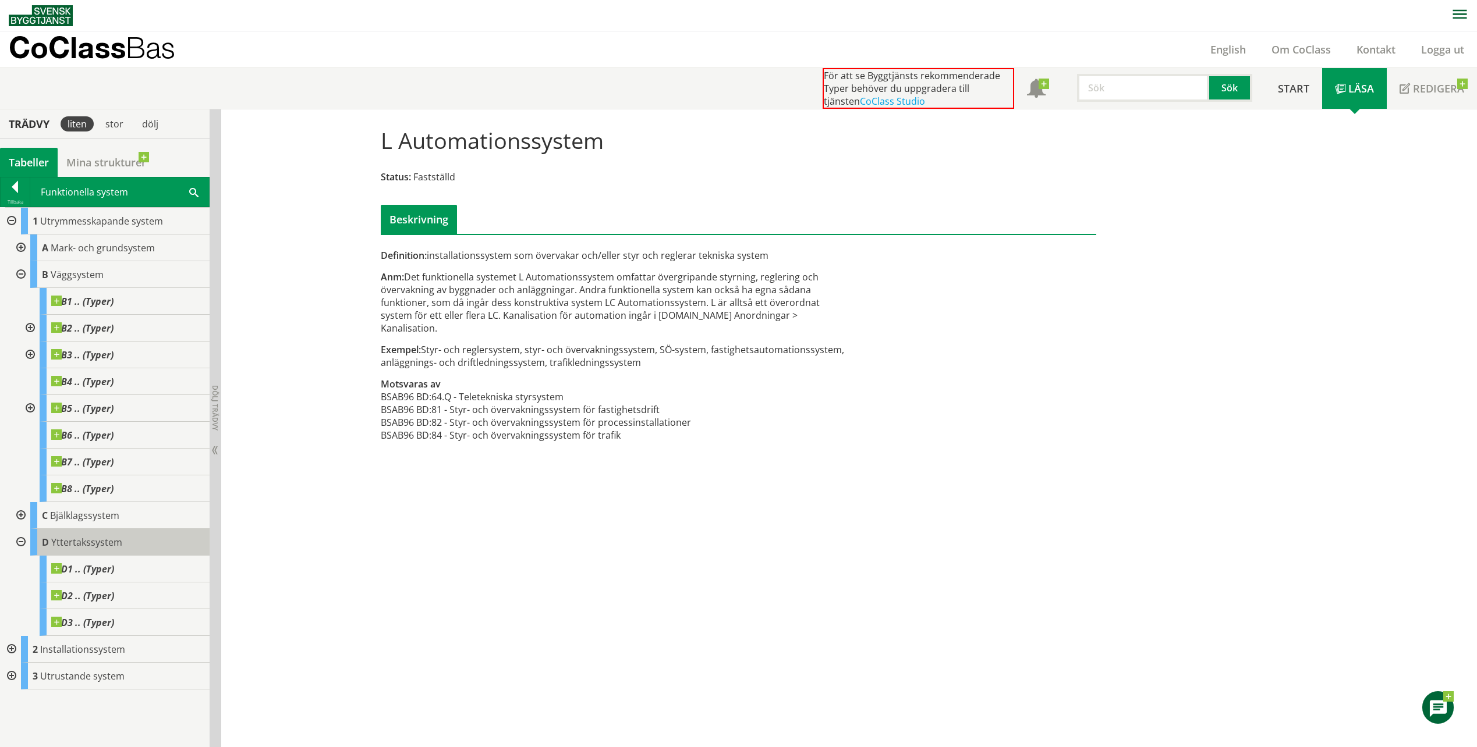
click at [67, 540] on span "Yttertakssystem" at bounding box center [86, 542] width 71 height 13
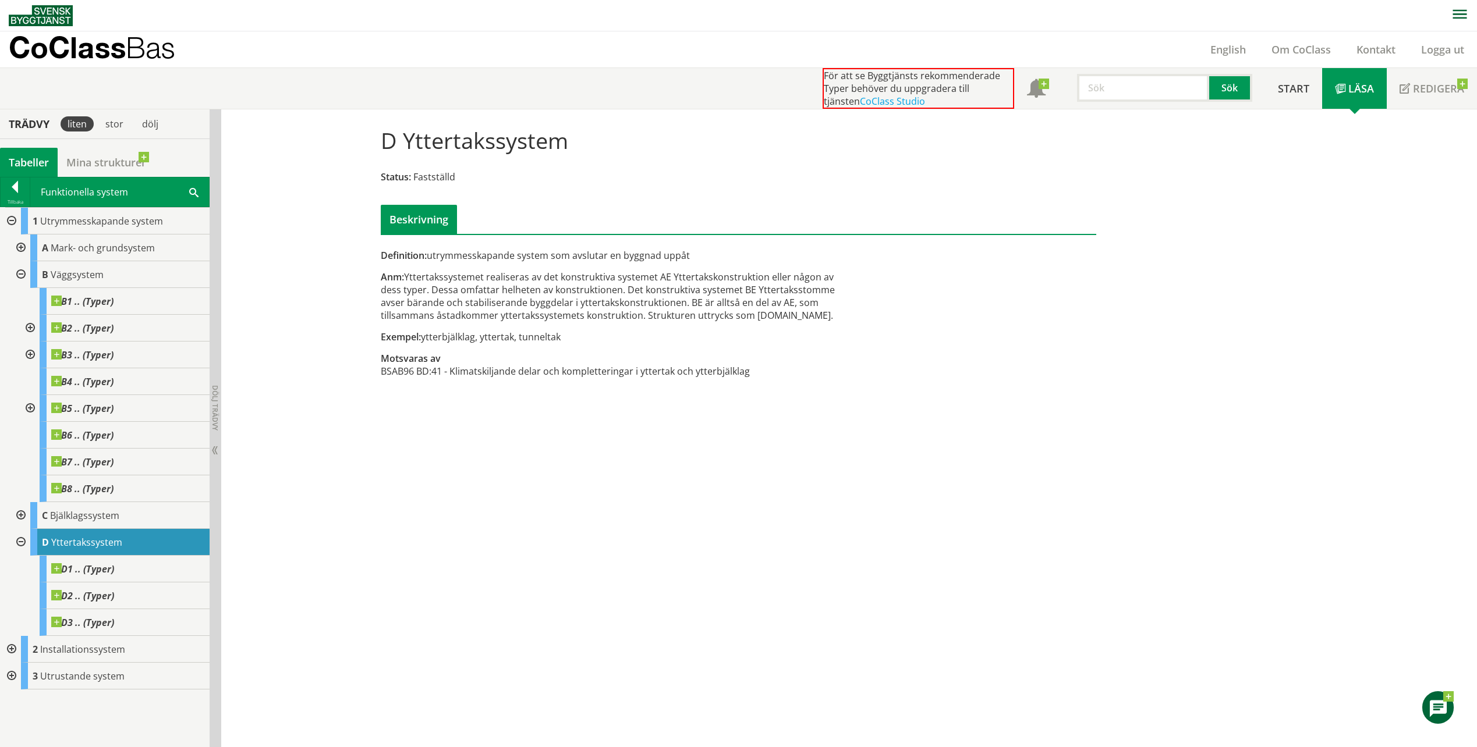
click at [21, 269] on div at bounding box center [19, 274] width 21 height 27
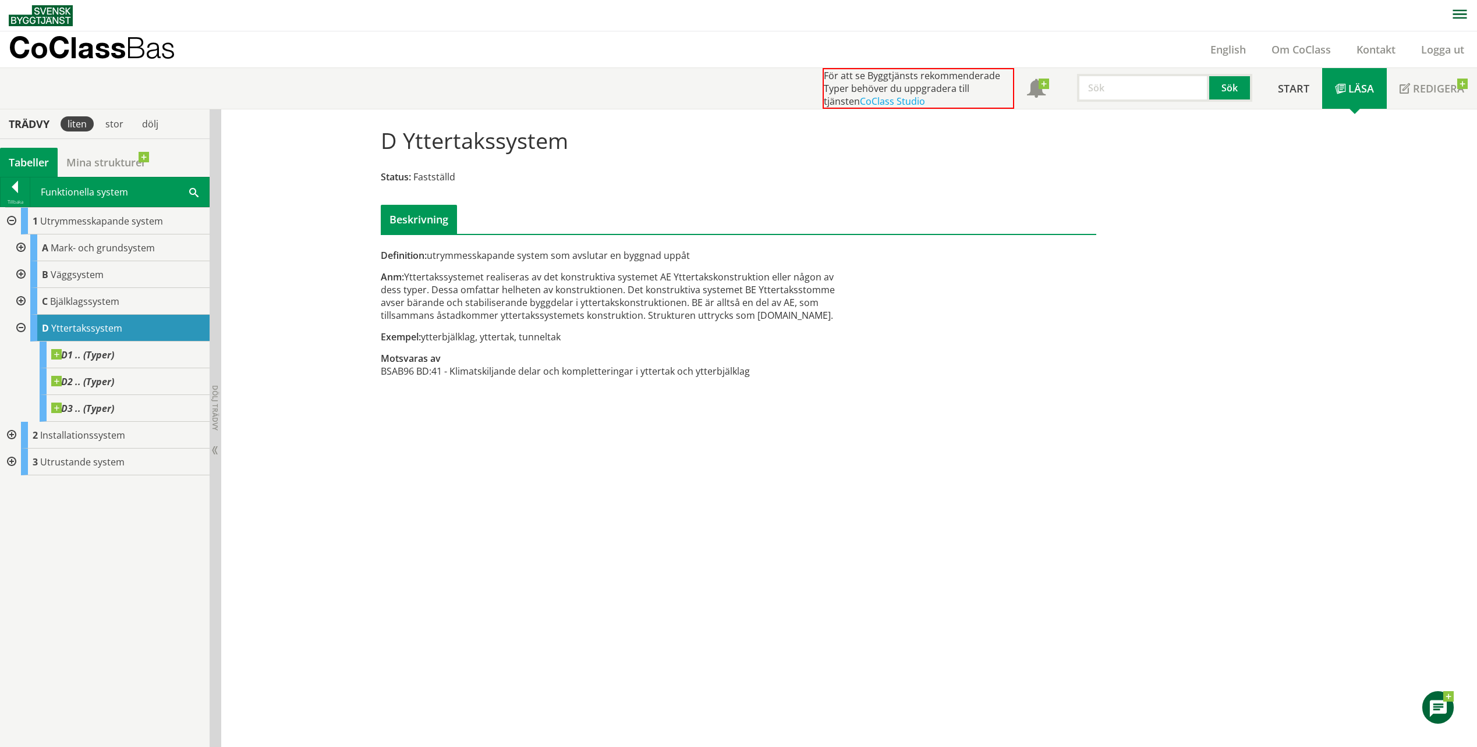
click at [23, 320] on div at bounding box center [19, 328] width 21 height 27
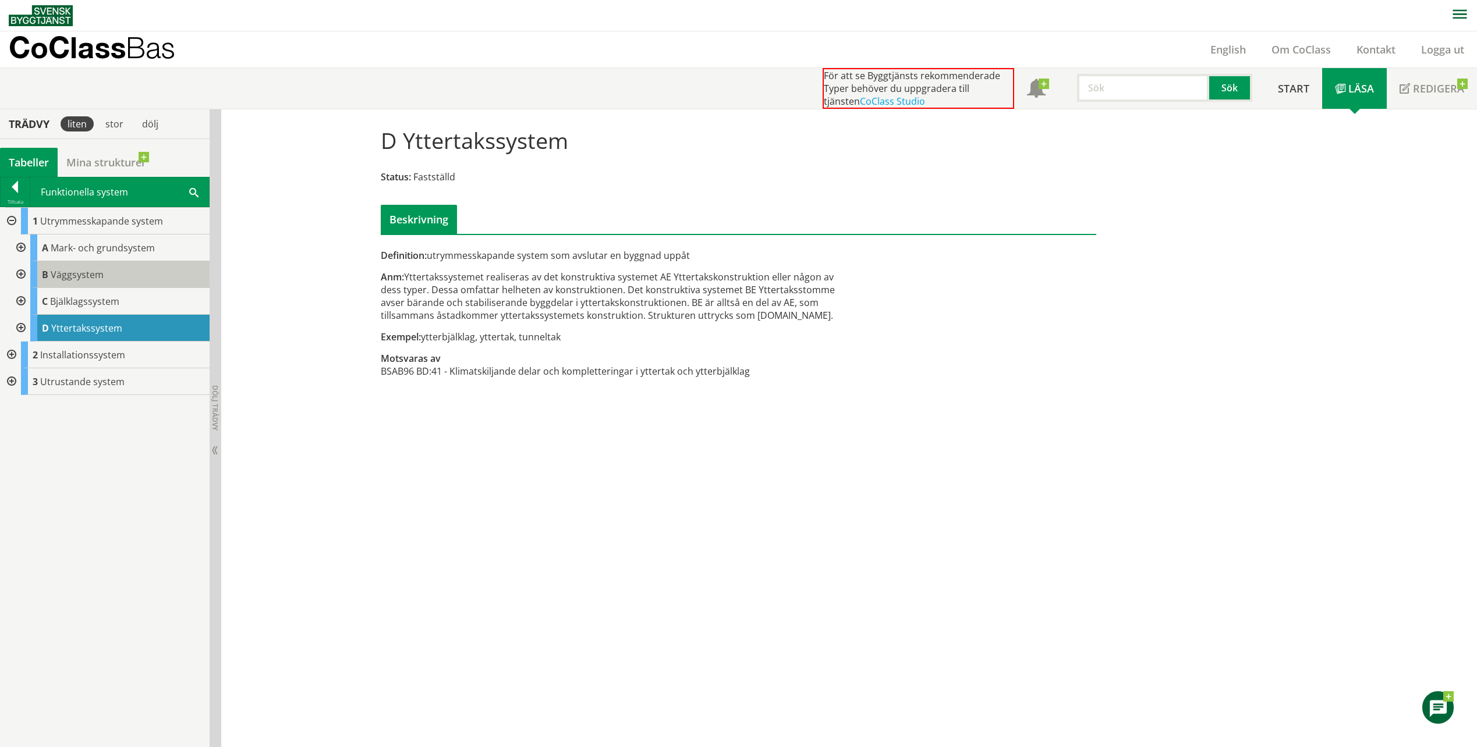
click at [102, 281] on span "Väggsystem" at bounding box center [77, 274] width 53 height 13
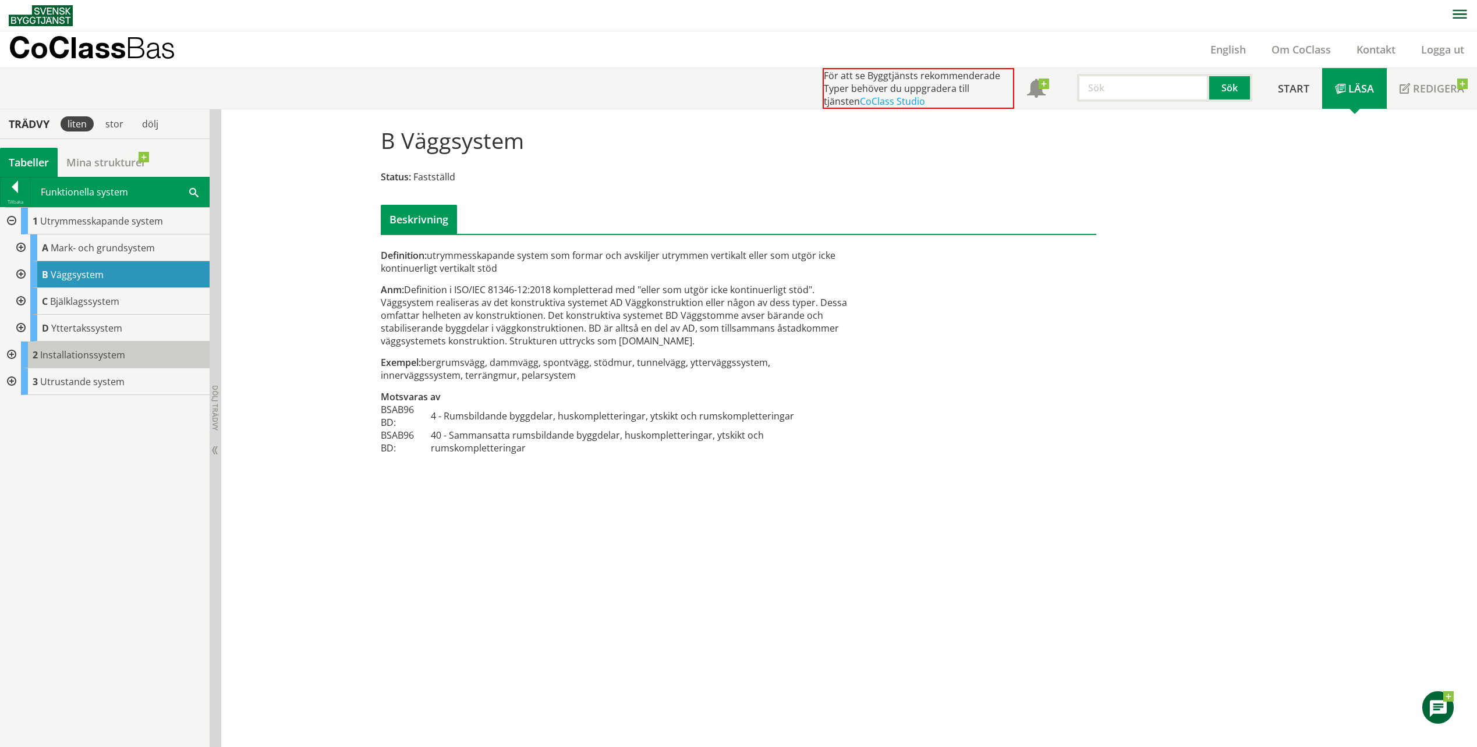
click at [56, 356] on span "Installationssystem" at bounding box center [82, 355] width 85 height 13
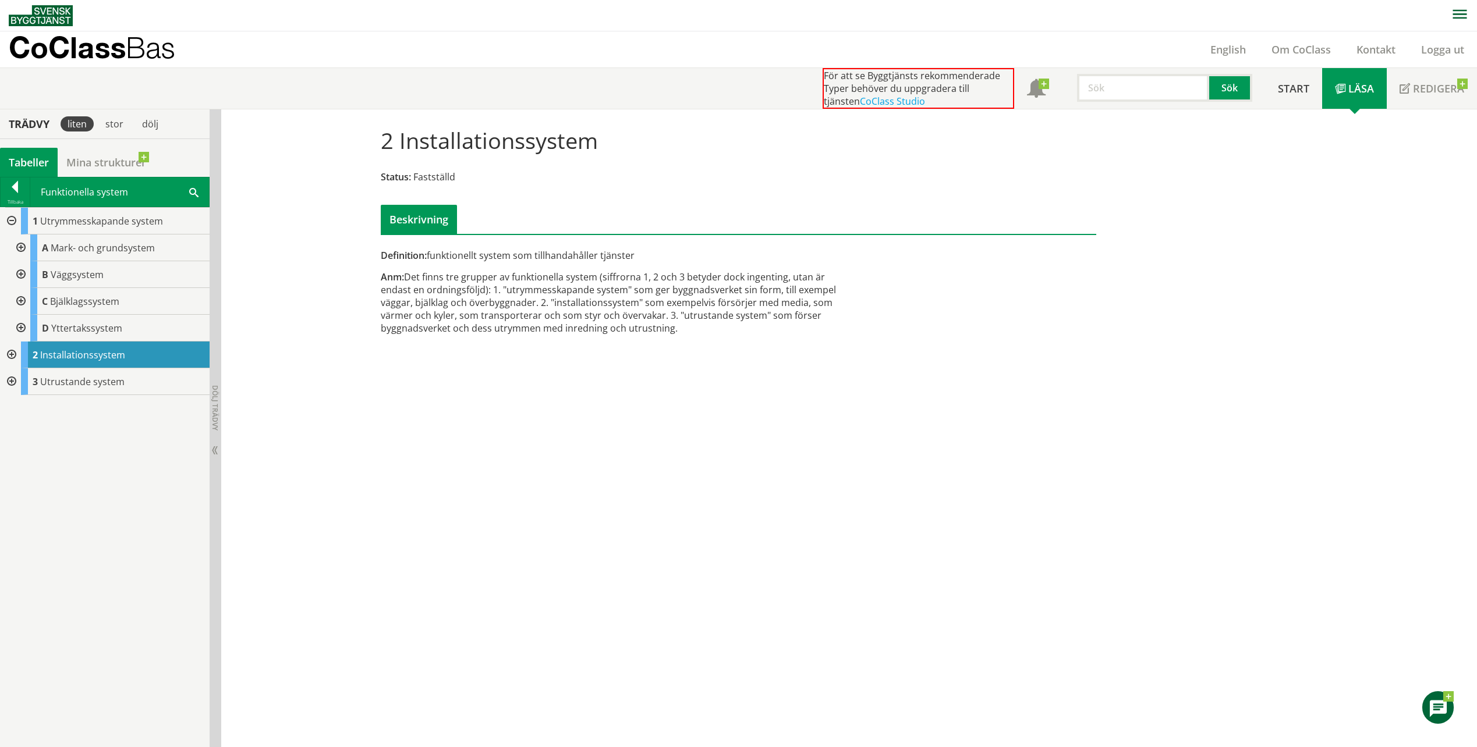
click at [856, 445] on div "2 Installationssystem Status: Fastställd Beskrivning Definition: funktionellt s…" at bounding box center [848, 428] width 1255 height 638
drag, startPoint x: 981, startPoint y: 365, endPoint x: 917, endPoint y: 315, distance: 81.4
click at [981, 365] on div "2 Installationssystem Status: Fastställd Beskrivning Definition: funktionellt s…" at bounding box center [848, 428] width 1255 height 638
